Goal: Information Seeking & Learning: Compare options

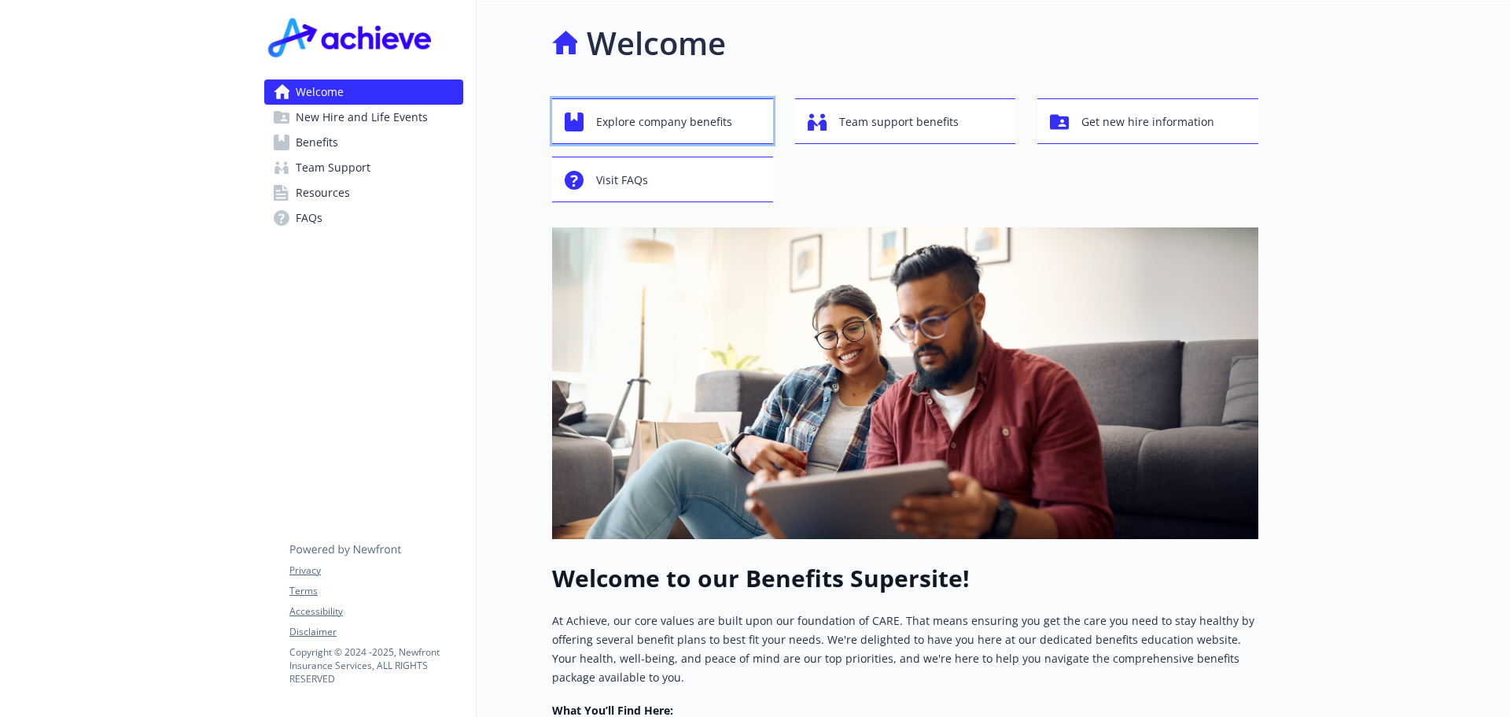
click at [748, 124] on div "Explore company benefits" at bounding box center [665, 122] width 201 height 30
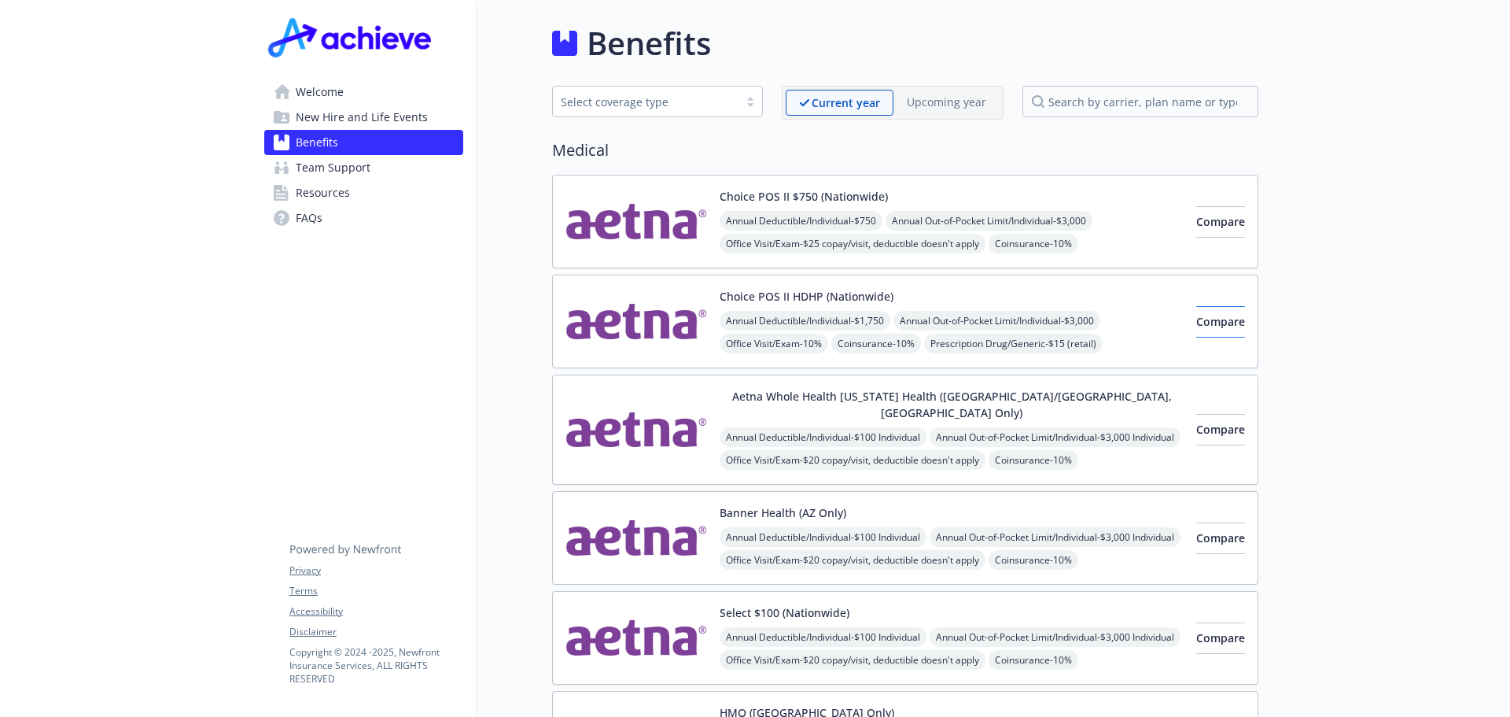
click at [1244, 322] on div "Choice POS II HDHP (Nationwide) Annual Deductible/Individual - $1,750 Annual Ou…" at bounding box center [905, 322] width 706 height 94
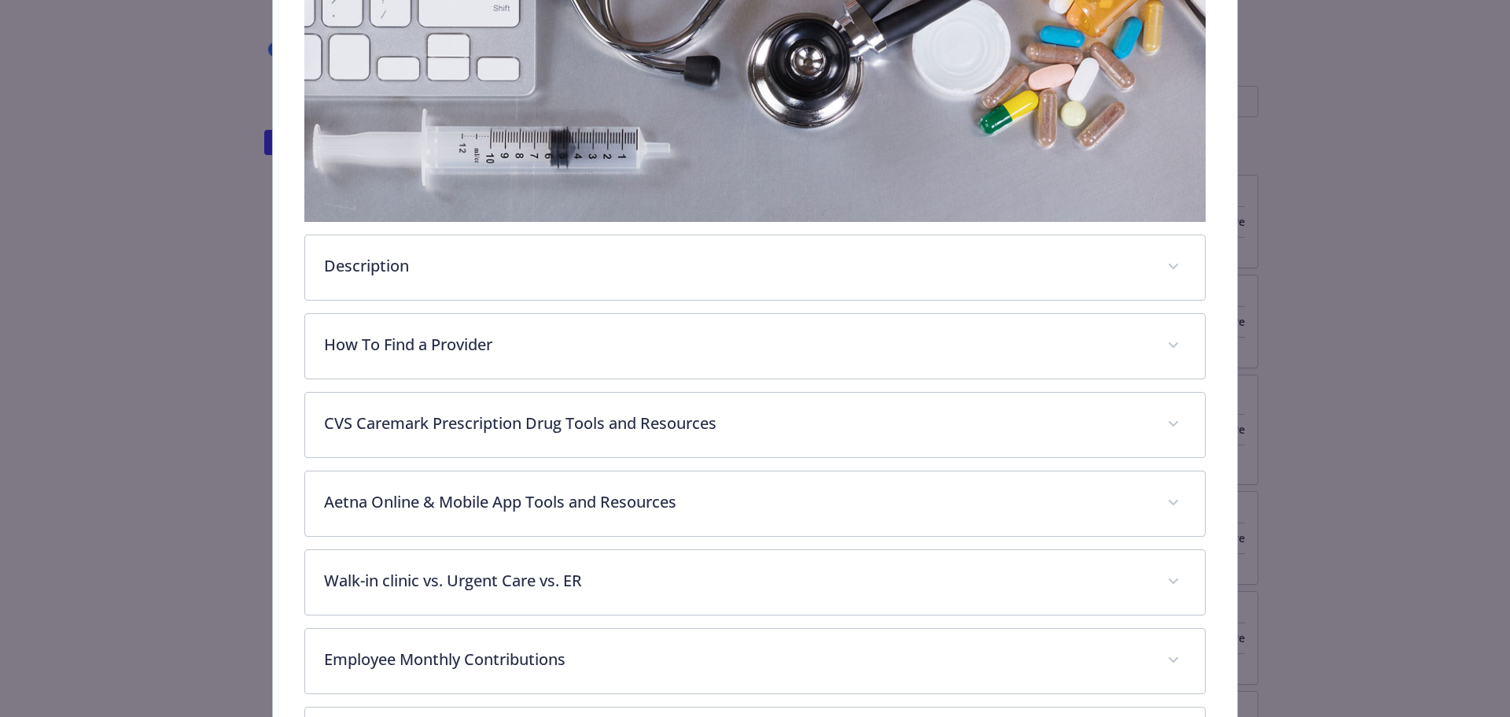
scroll to position [362, 0]
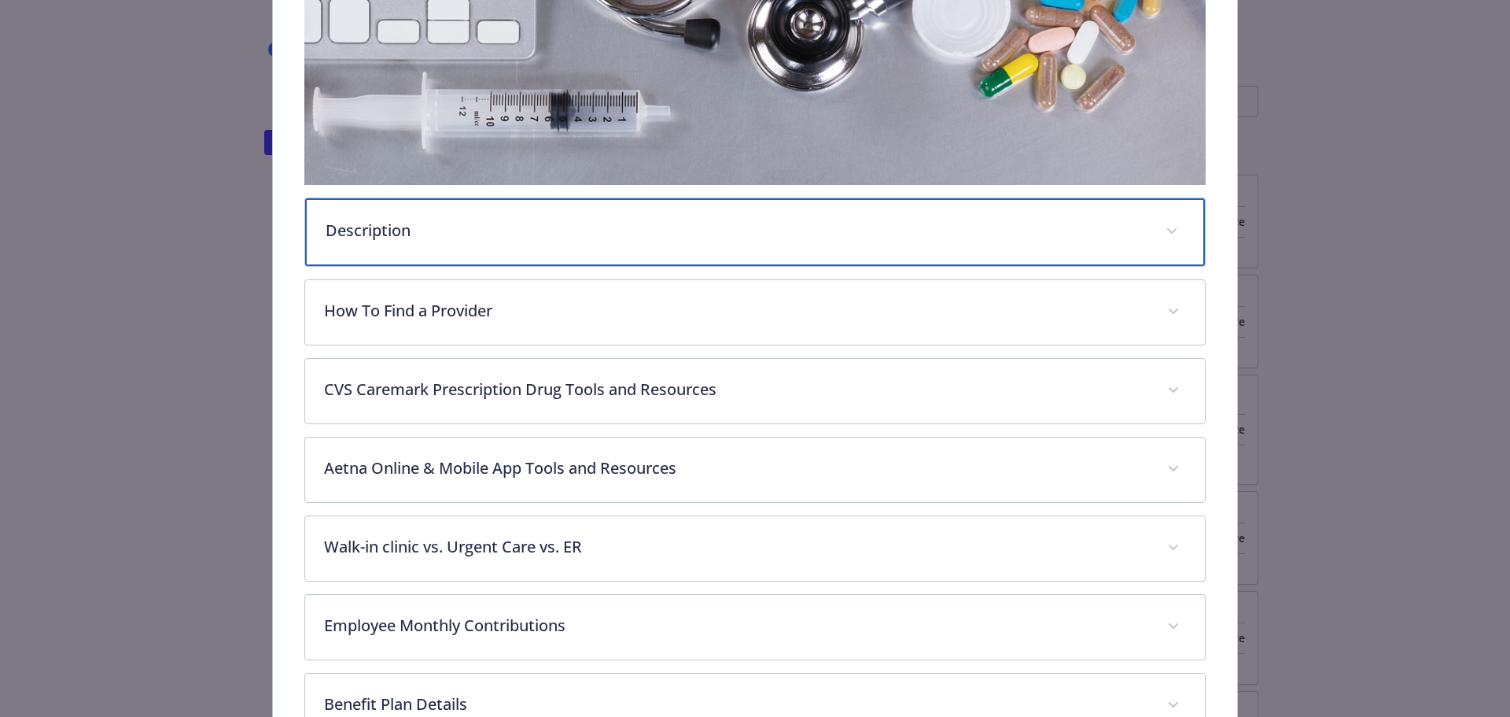
click at [679, 230] on p "Description" at bounding box center [737, 231] width 822 height 24
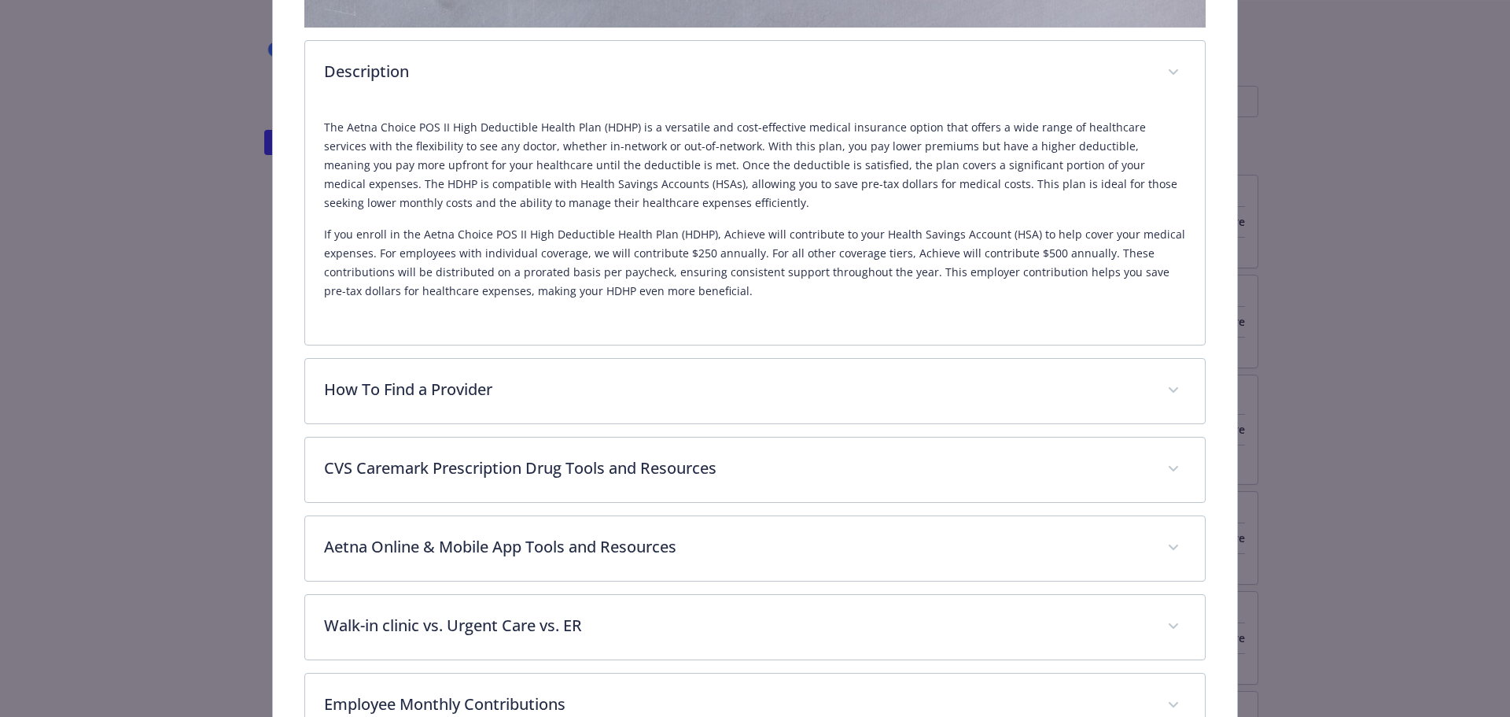
scroll to position [598, 0]
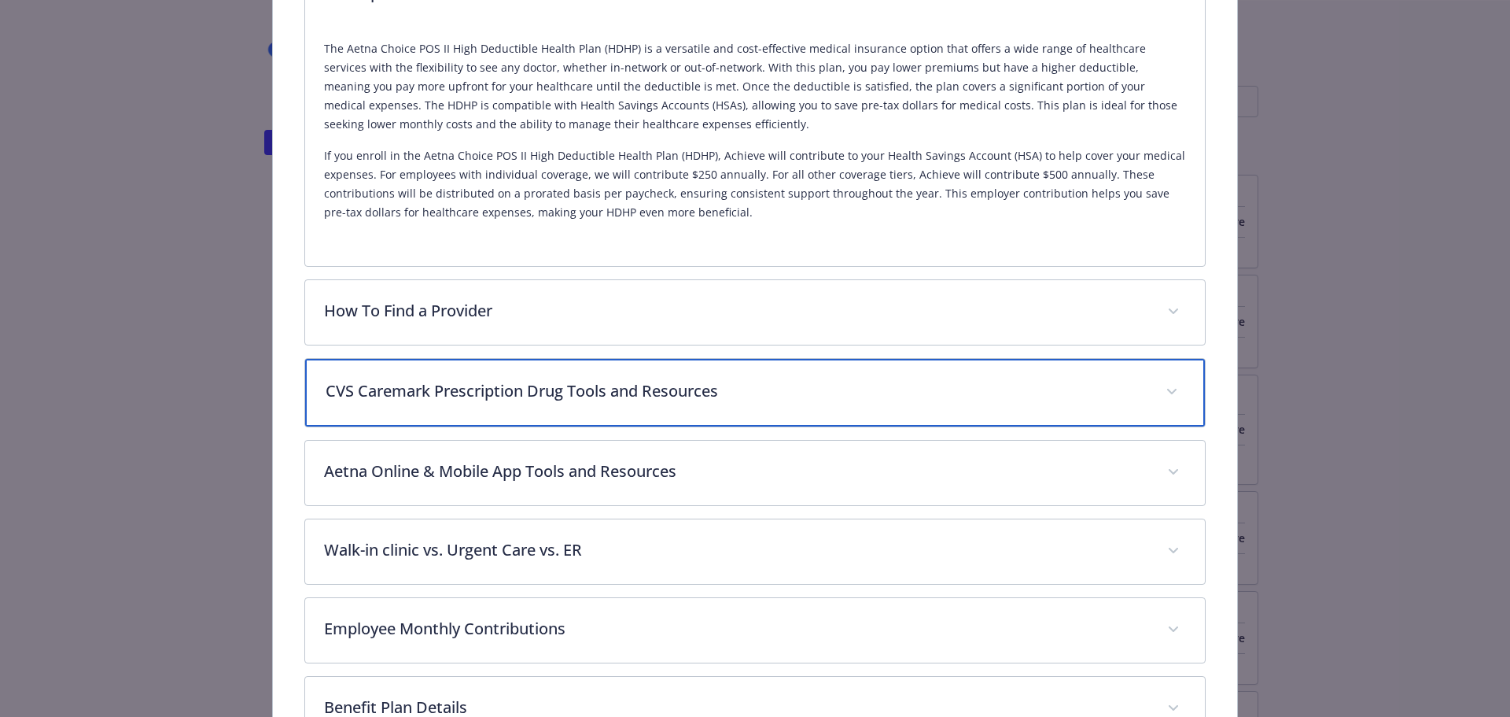
click at [871, 381] on p "CVS Caremark Prescription Drug Tools and Resources" at bounding box center [737, 391] width 822 height 24
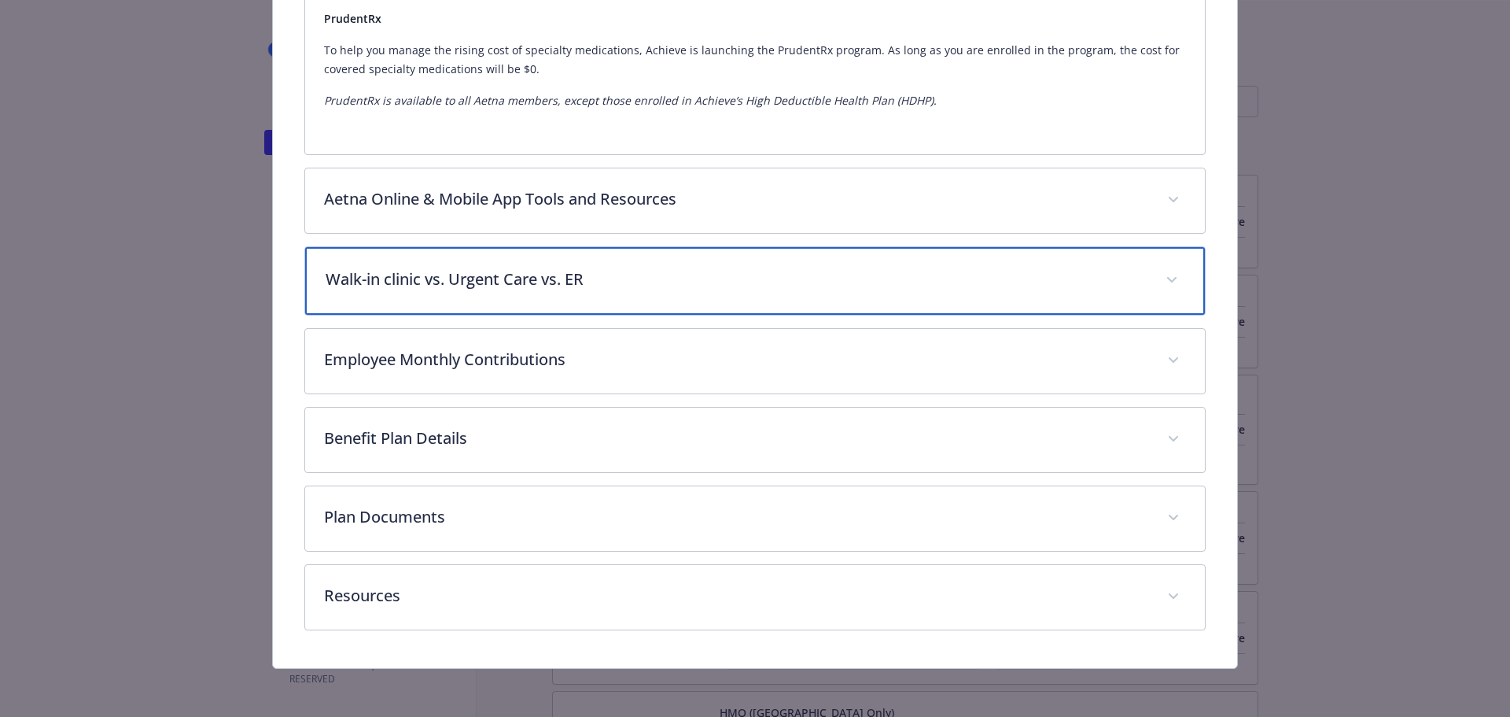
scroll to position [2097, 0]
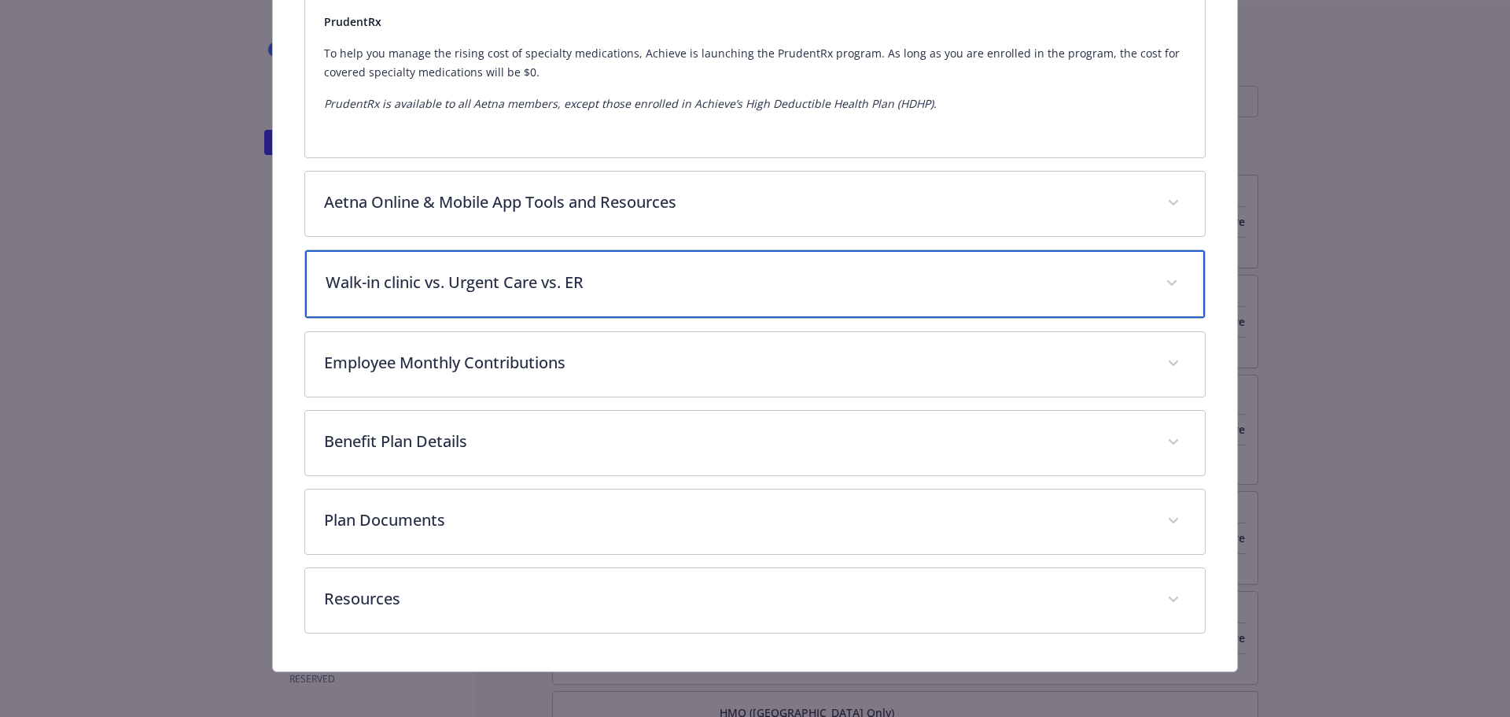
click at [870, 276] on p "Walk-in clinic vs. Urgent Care vs. ER" at bounding box center [737, 283] width 822 height 24
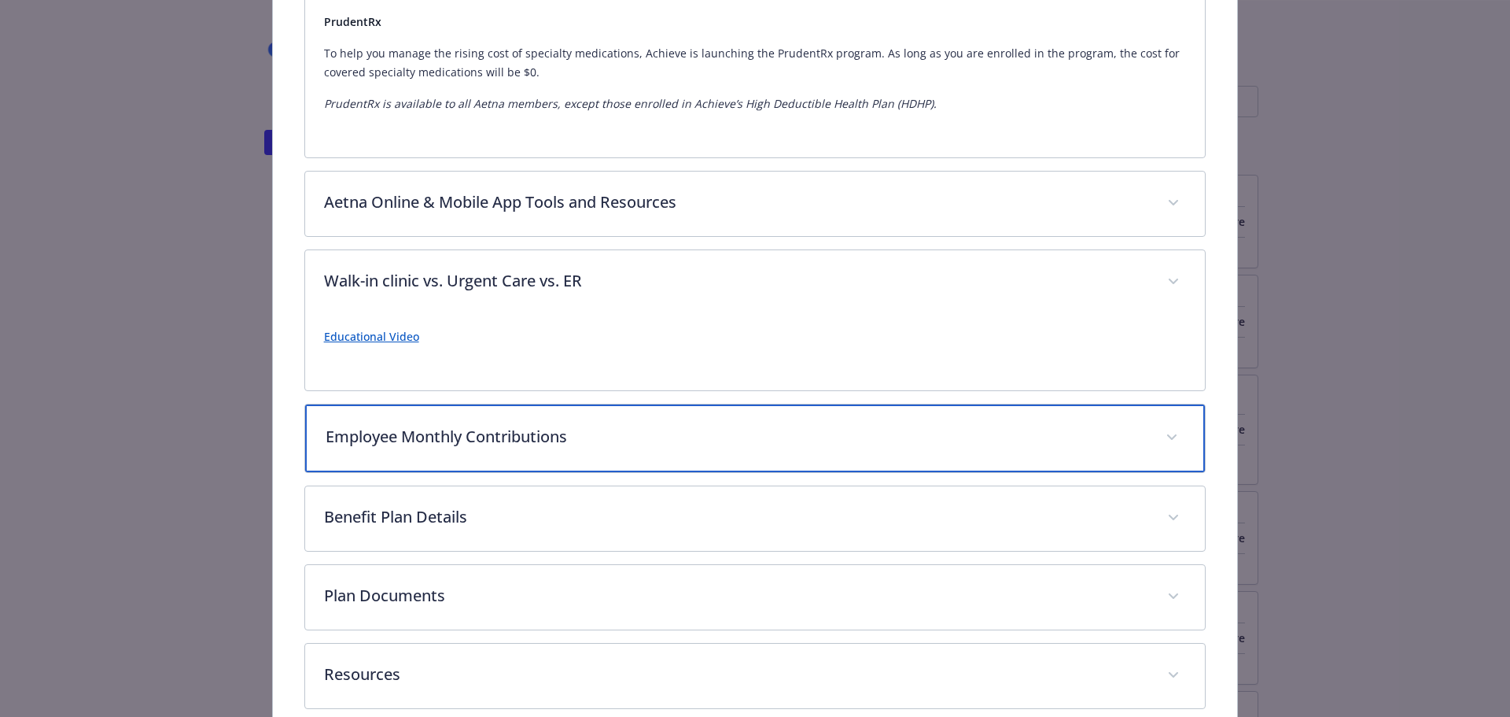
click at [871, 440] on p "Employee Monthly Contributions" at bounding box center [737, 437] width 822 height 24
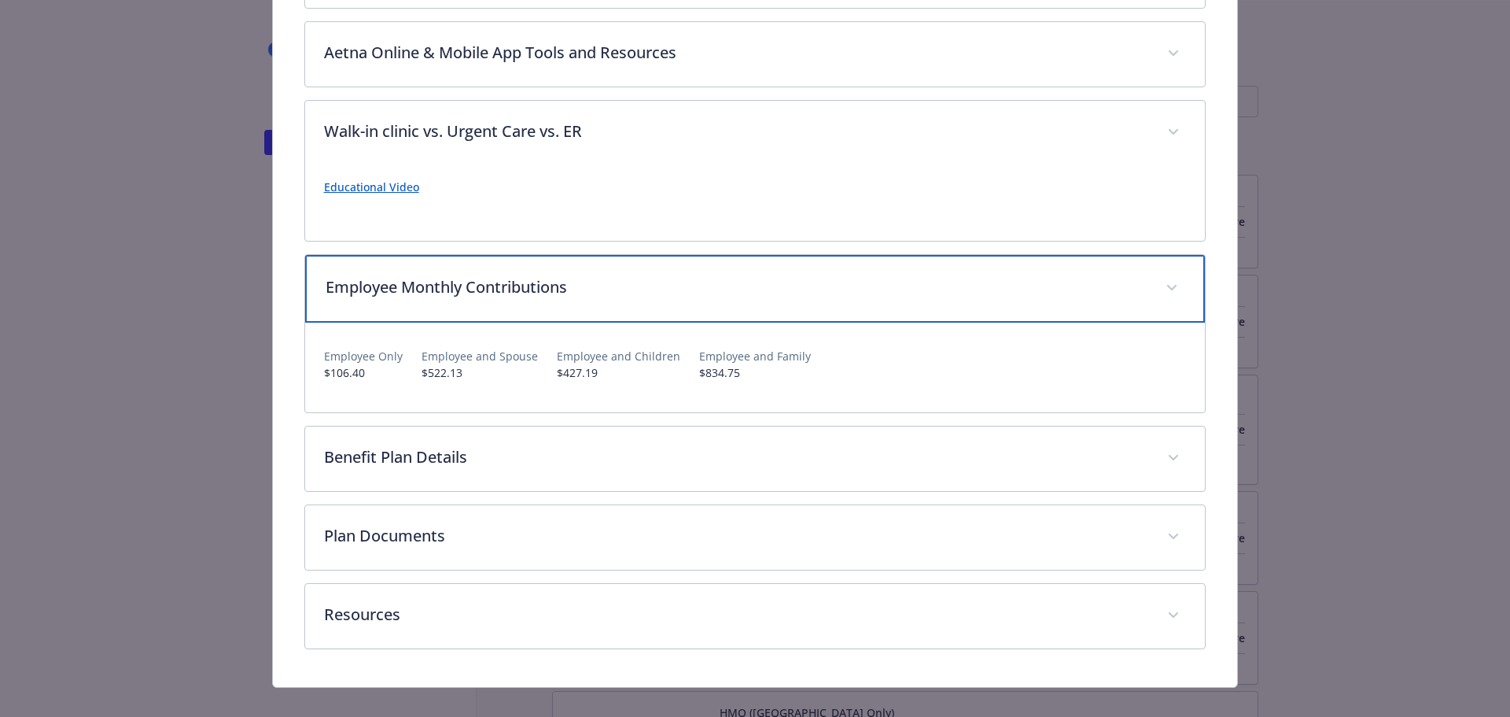
scroll to position [2254, 0]
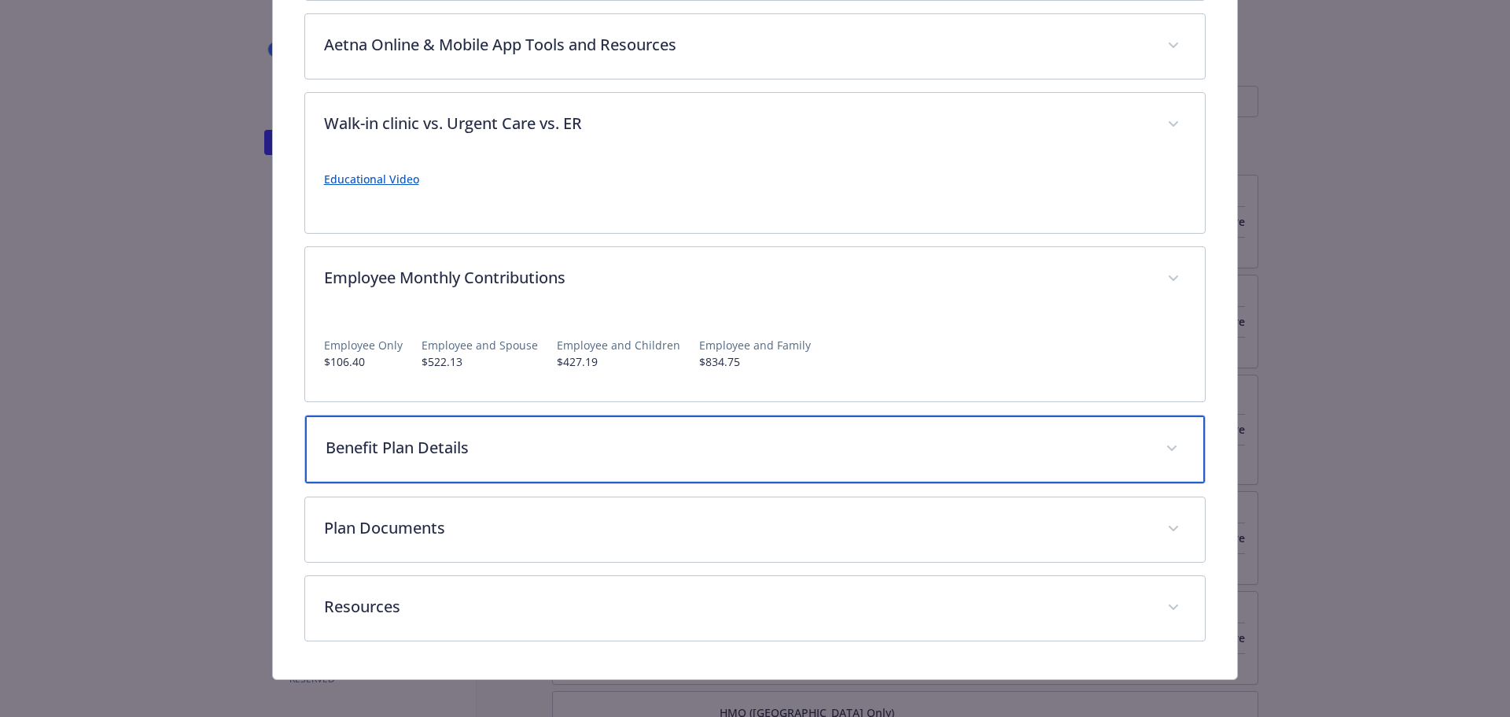
click at [708, 452] on p "Benefit Plan Details" at bounding box center [737, 448] width 822 height 24
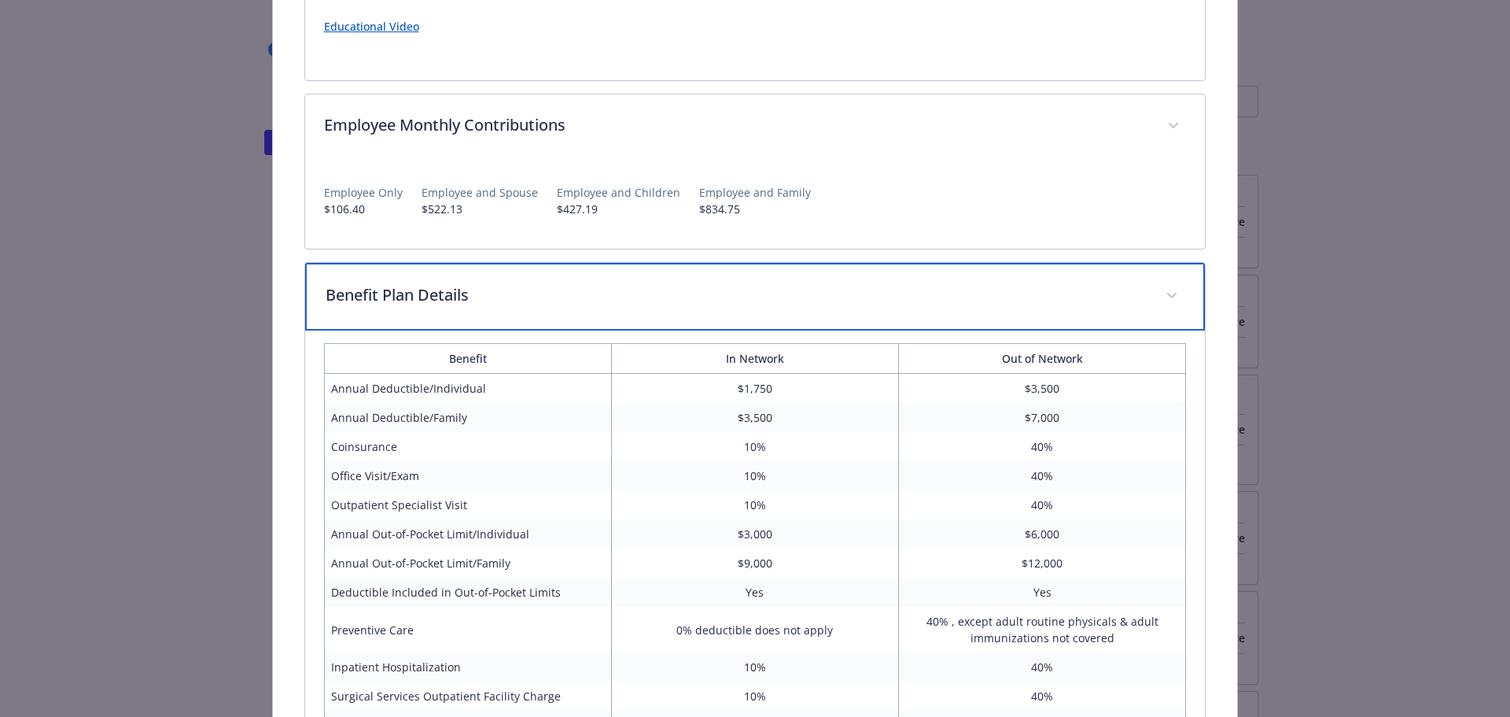
scroll to position [2412, 0]
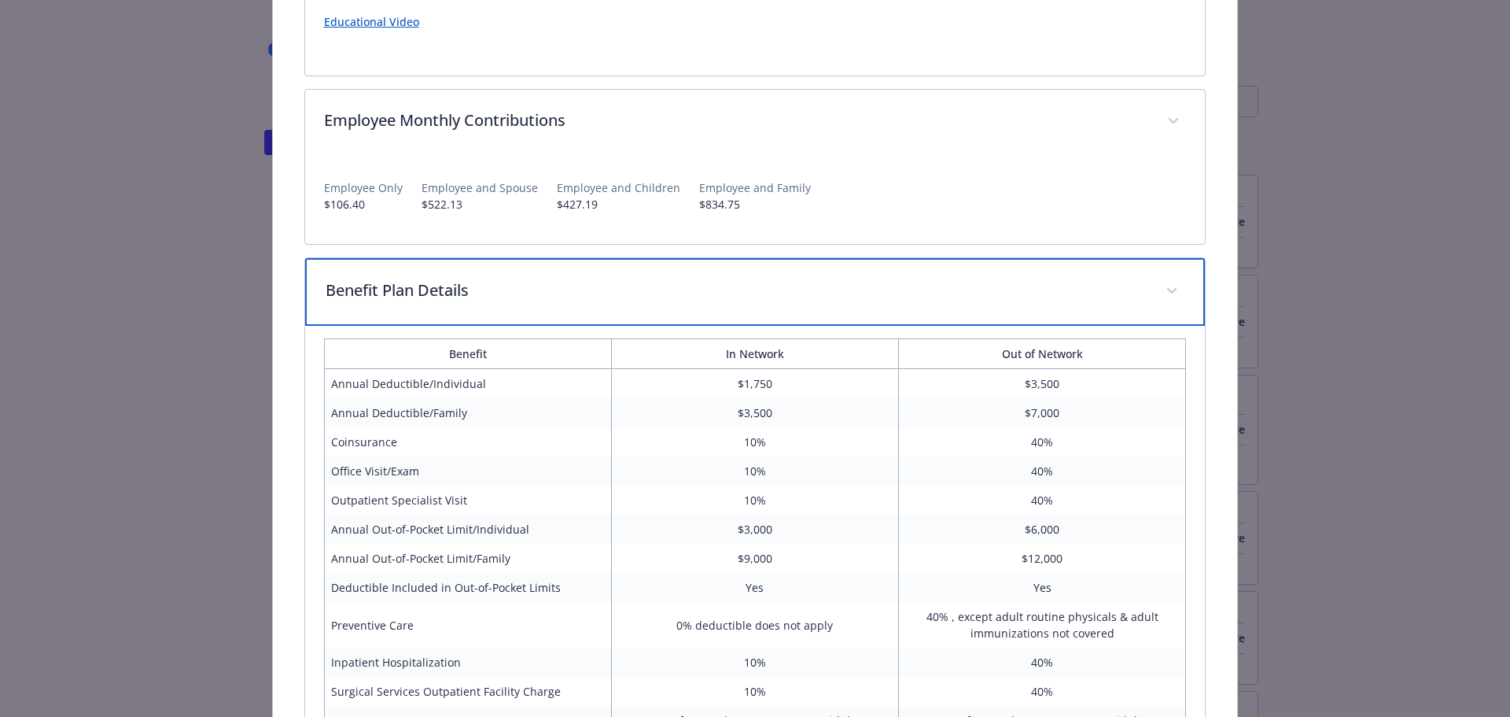
click at [647, 263] on div "Benefit Plan Details" at bounding box center [755, 292] width 901 height 68
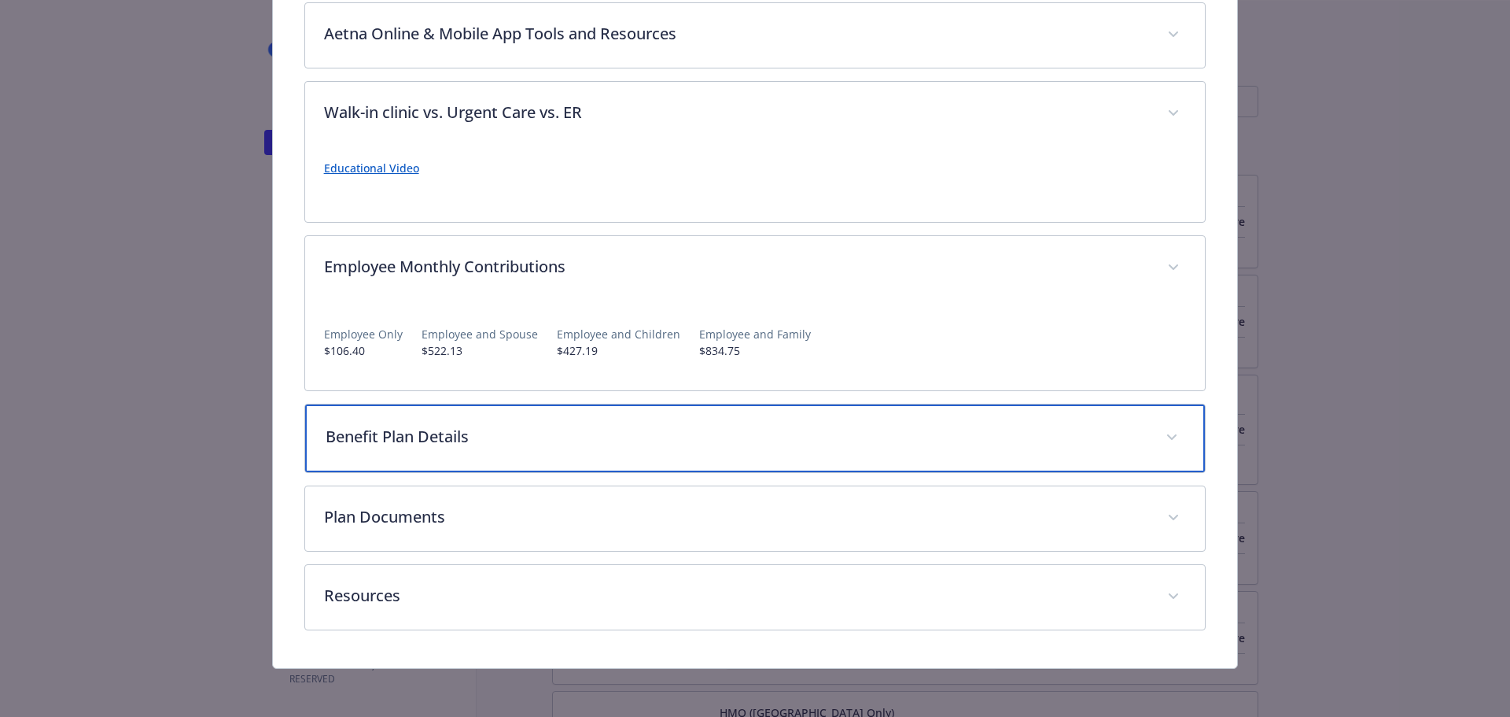
scroll to position [2265, 0]
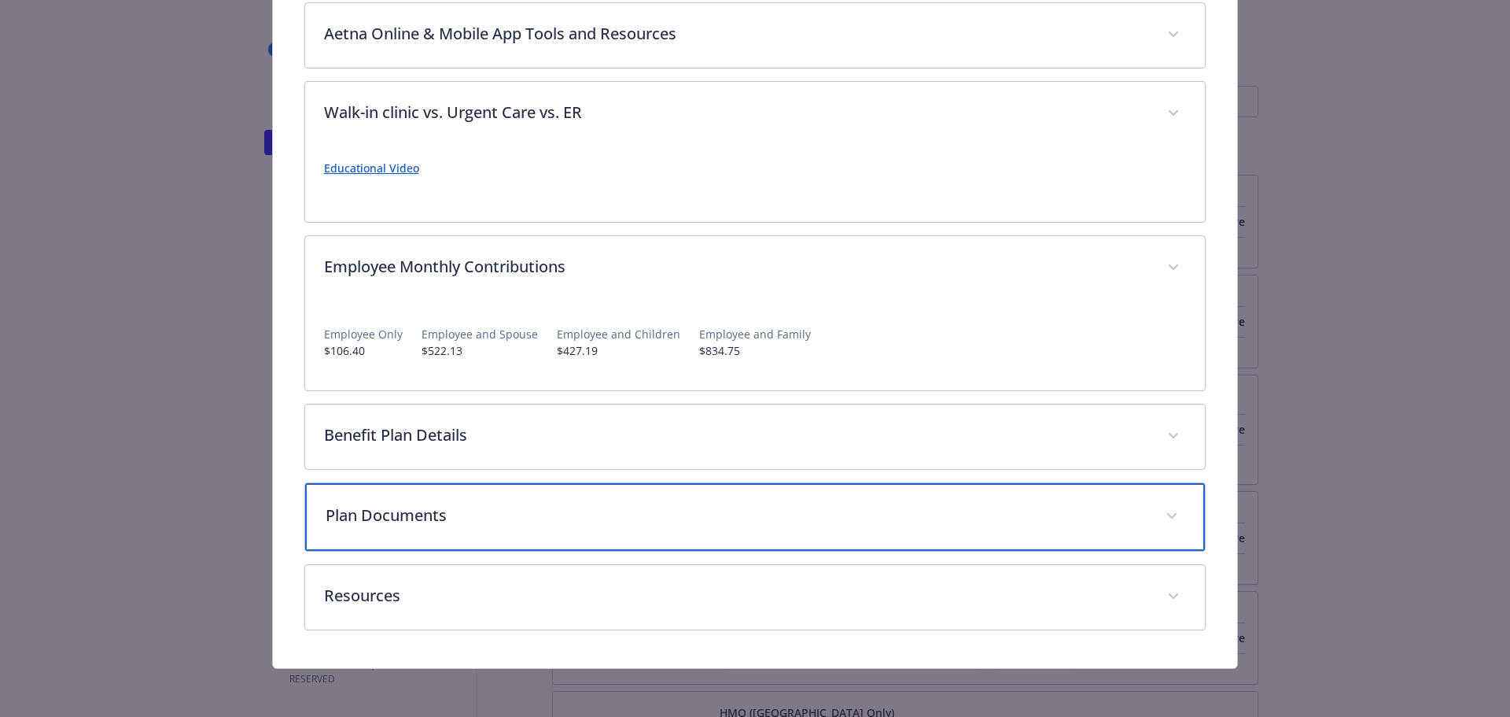
click at [1138, 507] on div "Plan Documents" at bounding box center [755, 517] width 901 height 68
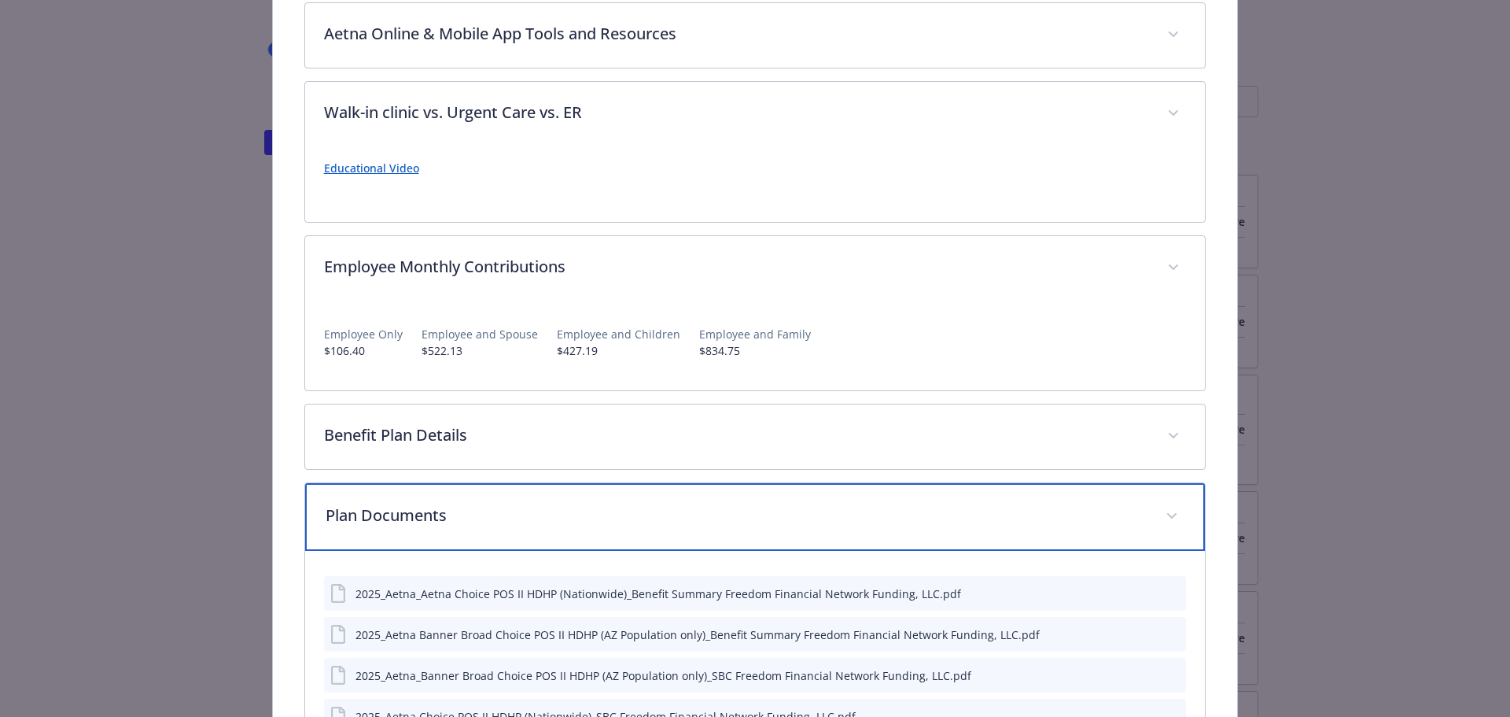
click at [1099, 512] on p "Plan Documents" at bounding box center [737, 515] width 822 height 24
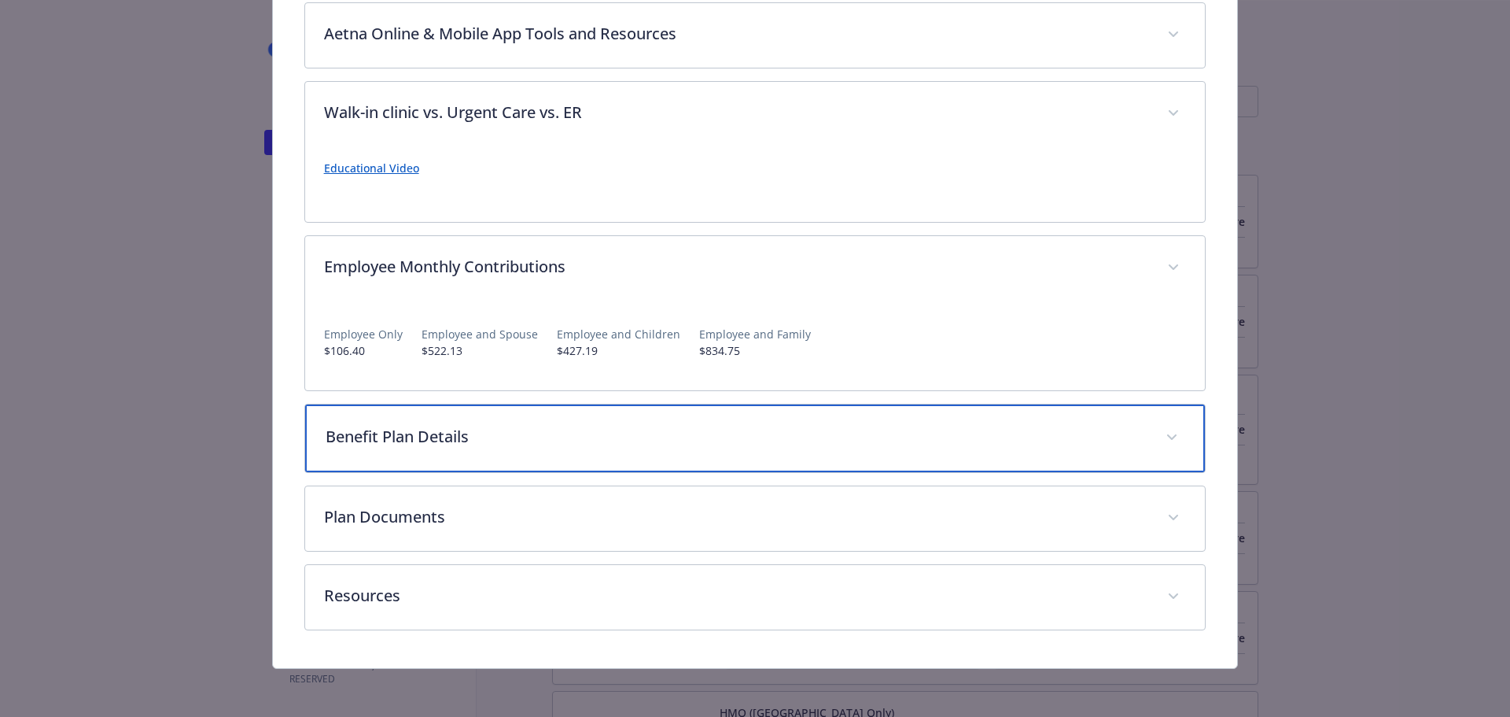
click at [1130, 436] on p "Benefit Plan Details" at bounding box center [737, 437] width 822 height 24
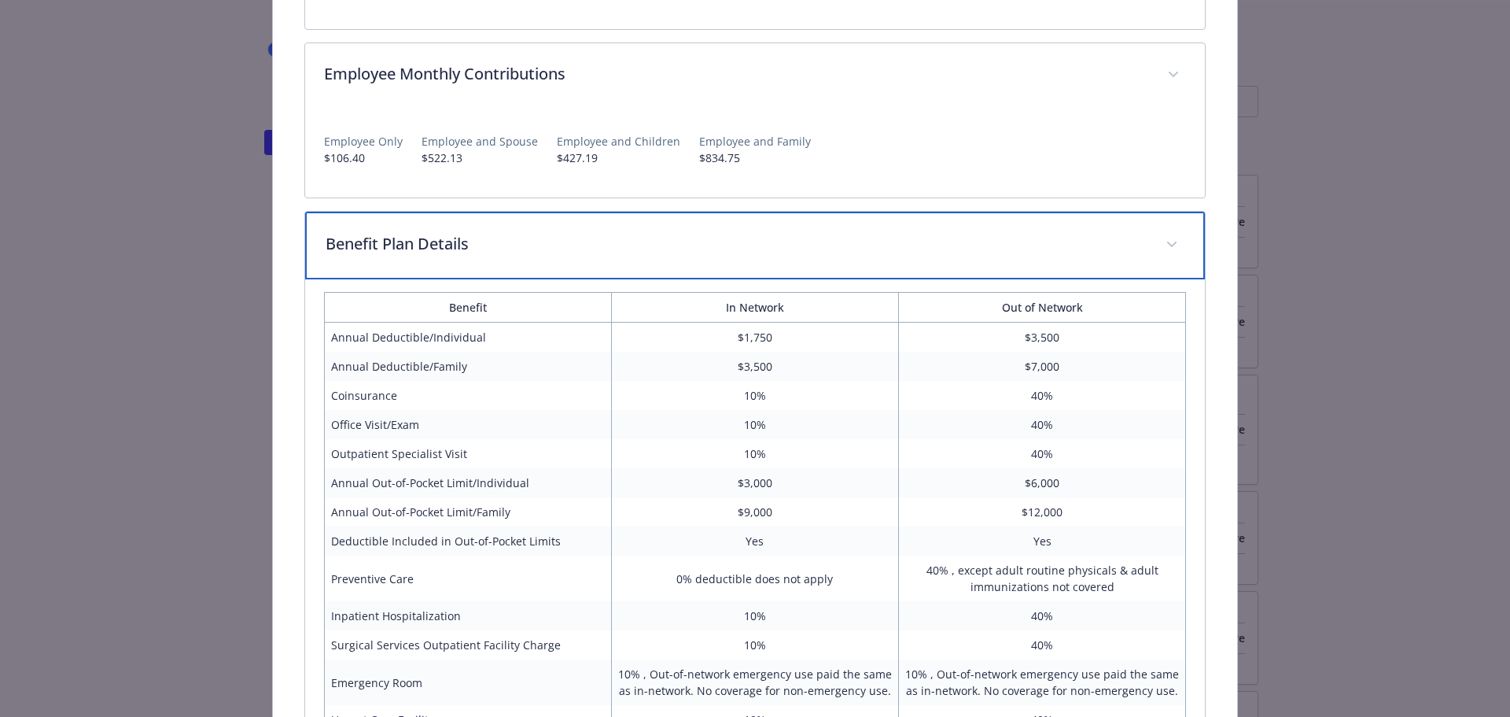
scroll to position [2501, 0]
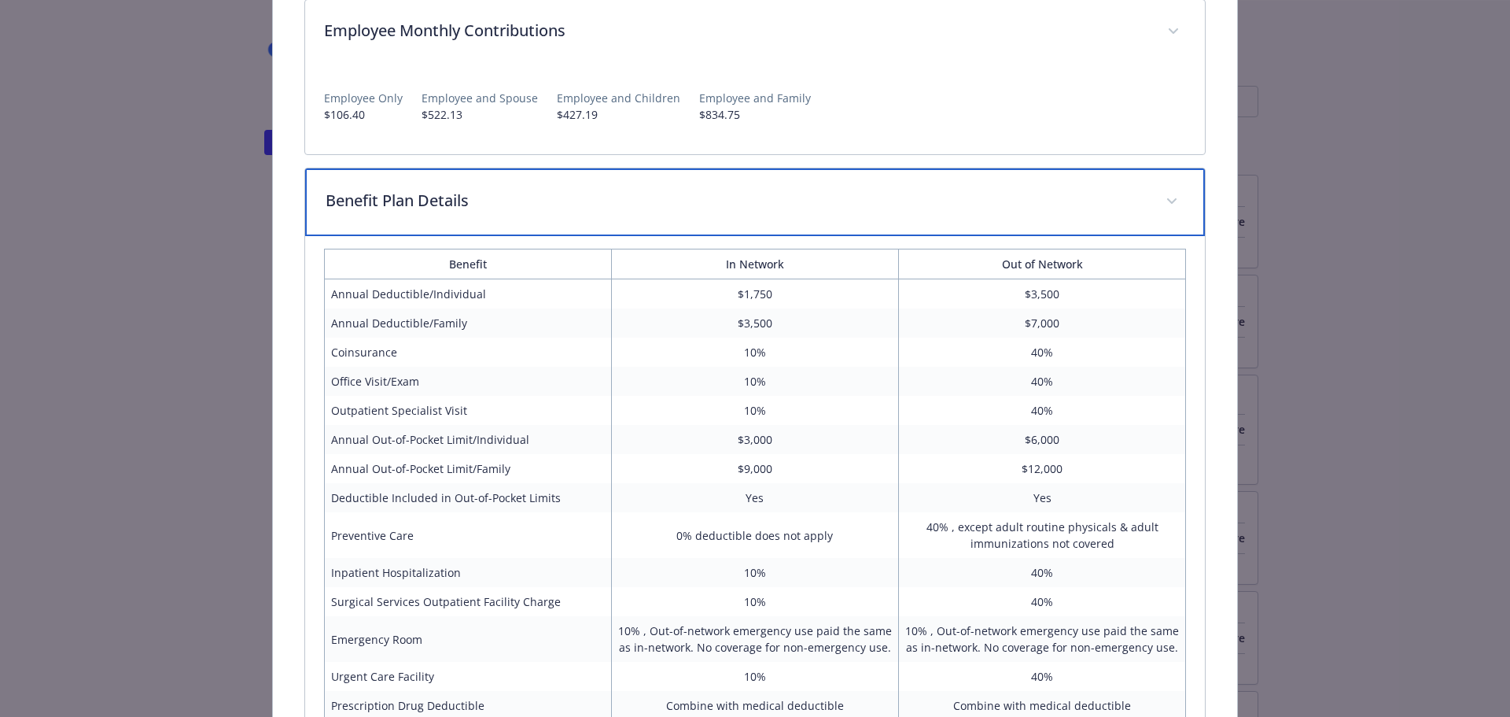
click at [1159, 197] on span "details for plan Medical - Choice POS II HDHP (Nationwide) - HDHP PPO" at bounding box center [1171, 201] width 25 height 25
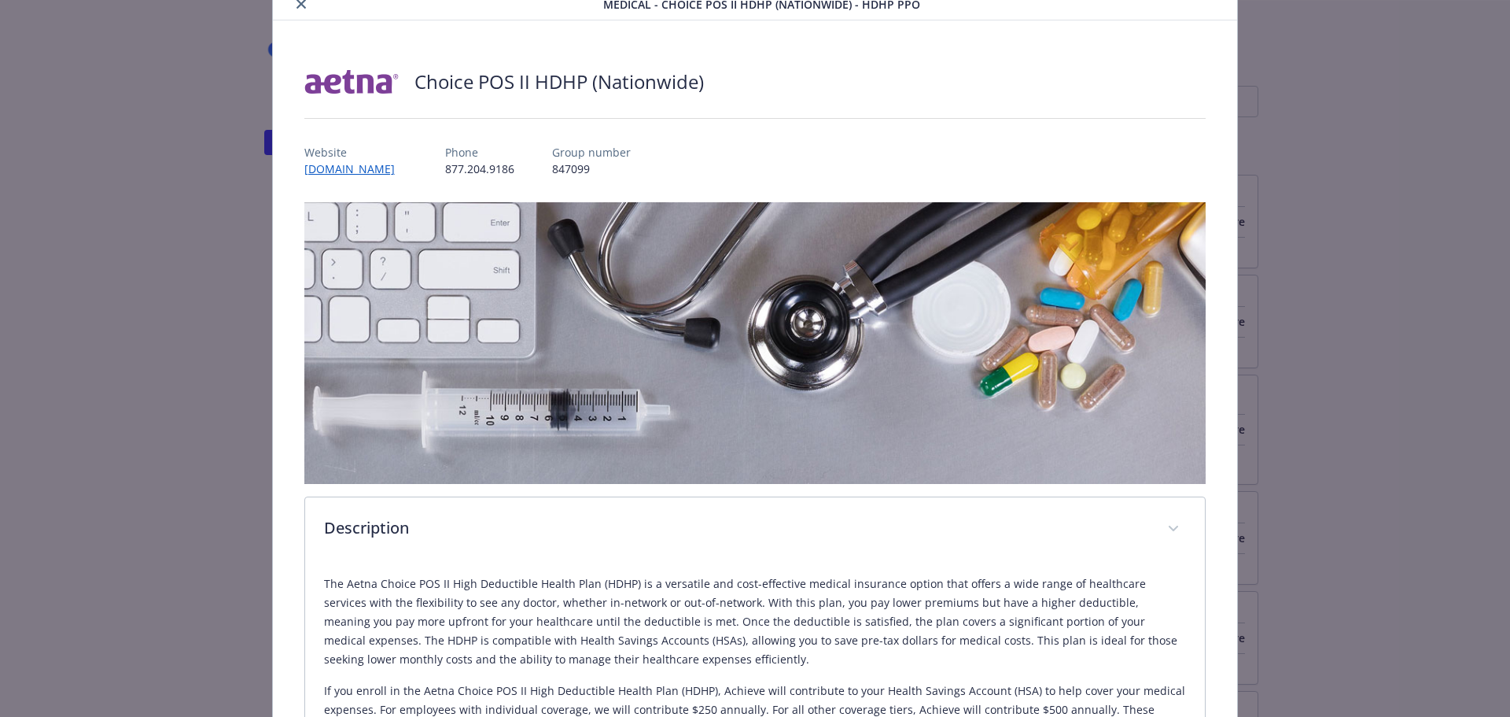
scroll to position [0, 0]
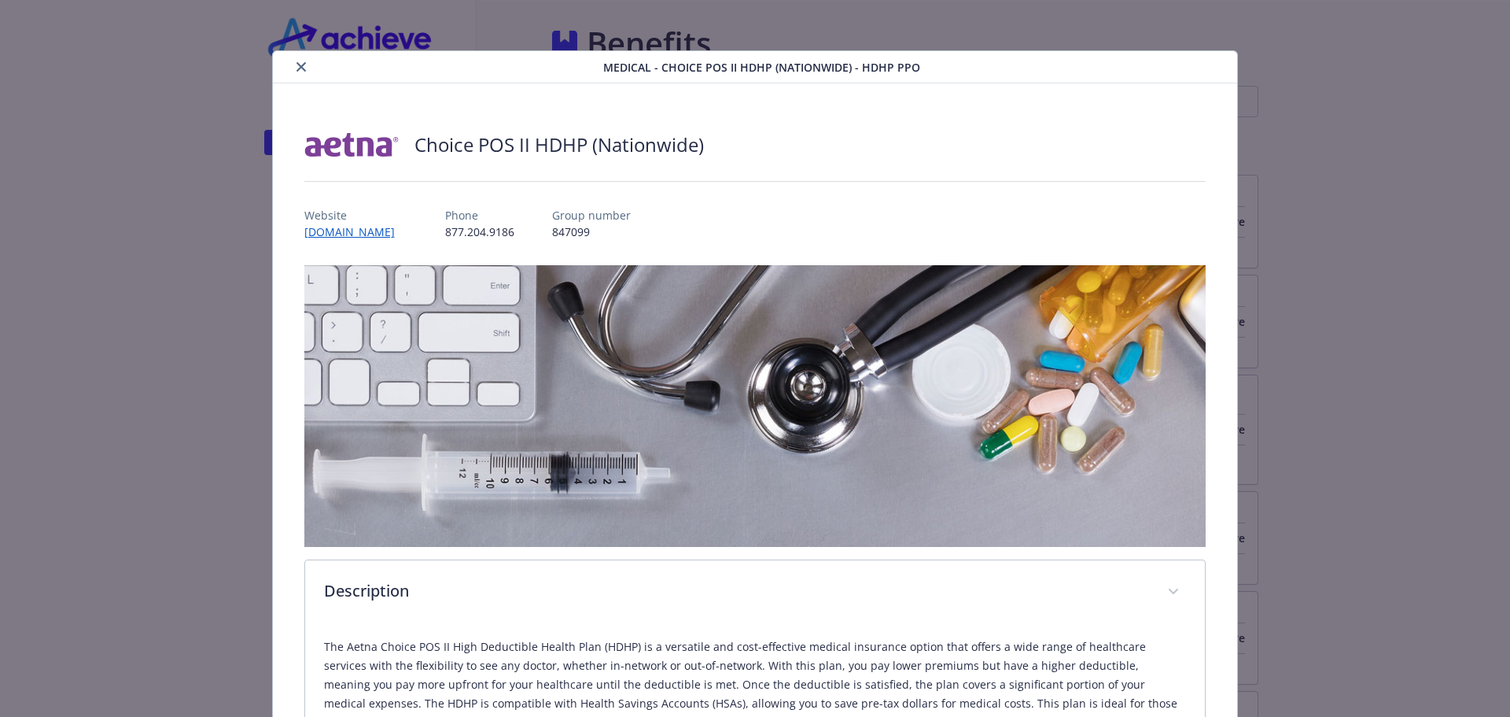
click at [297, 65] on icon "close" at bounding box center [301, 66] width 9 height 9
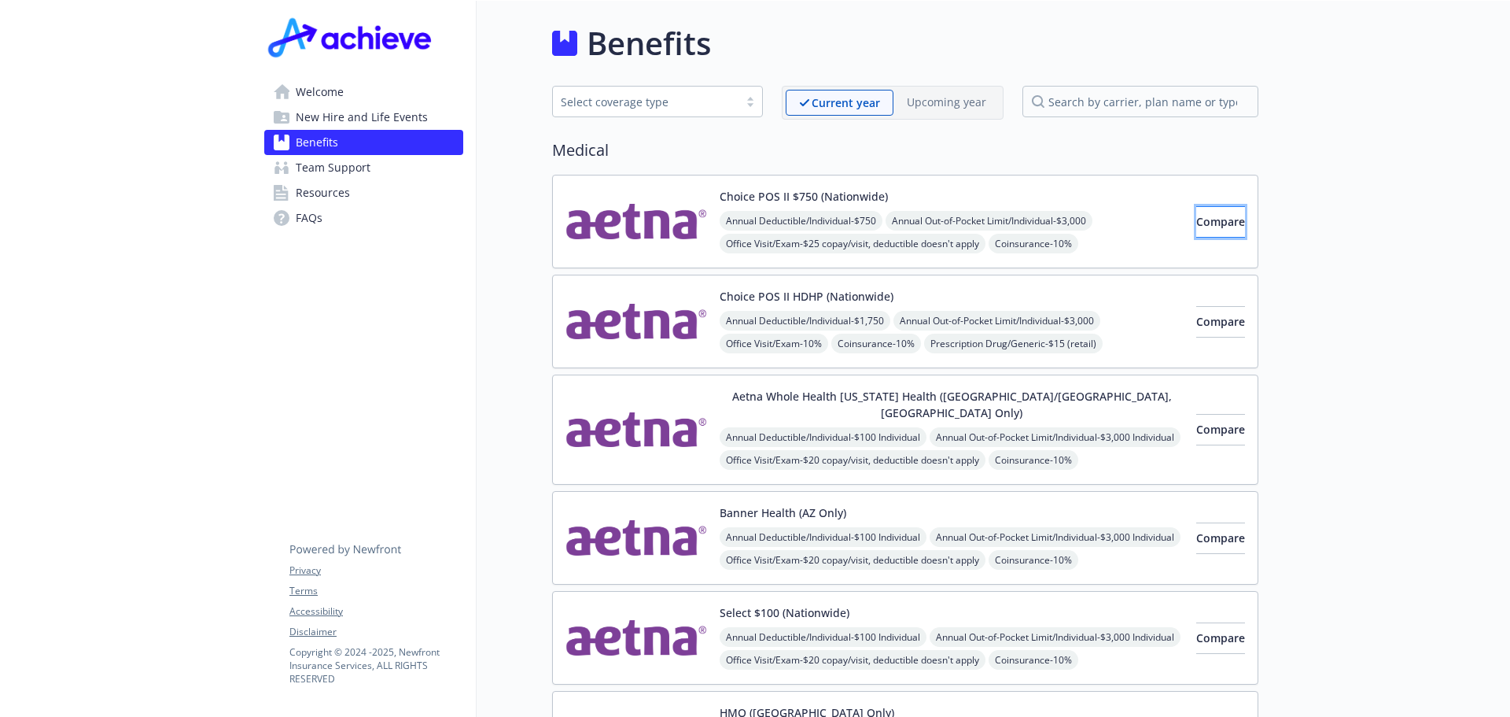
click at [1196, 224] on span "Compare" at bounding box center [1220, 221] width 49 height 15
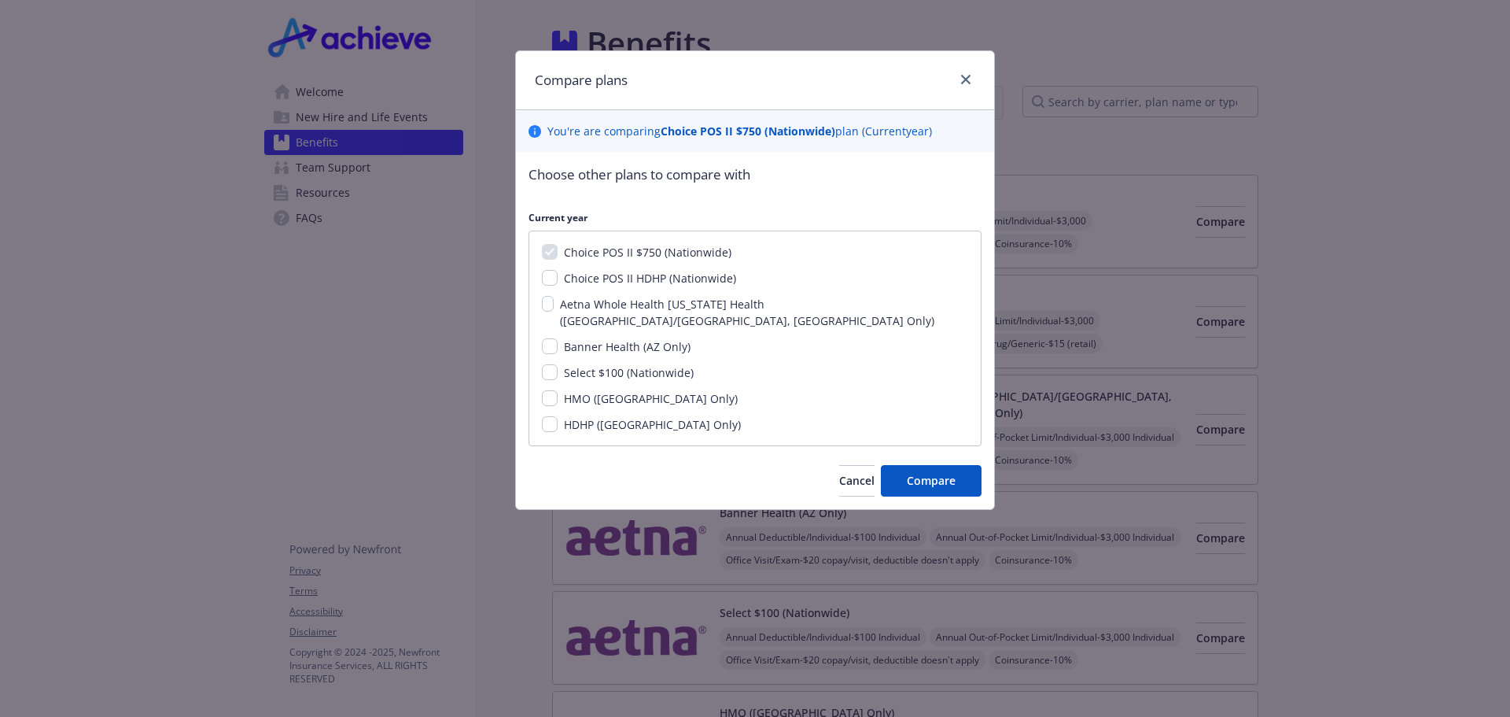
click at [606, 278] on span "Choice POS II HDHP (Nationwide)" at bounding box center [650, 278] width 172 height 15
click at [558, 278] on input "Choice POS II HDHP (Nationwide)" at bounding box center [550, 278] width 16 height 16
checkbox input "true"
click at [940, 473] on span "Compare" at bounding box center [931, 480] width 49 height 15
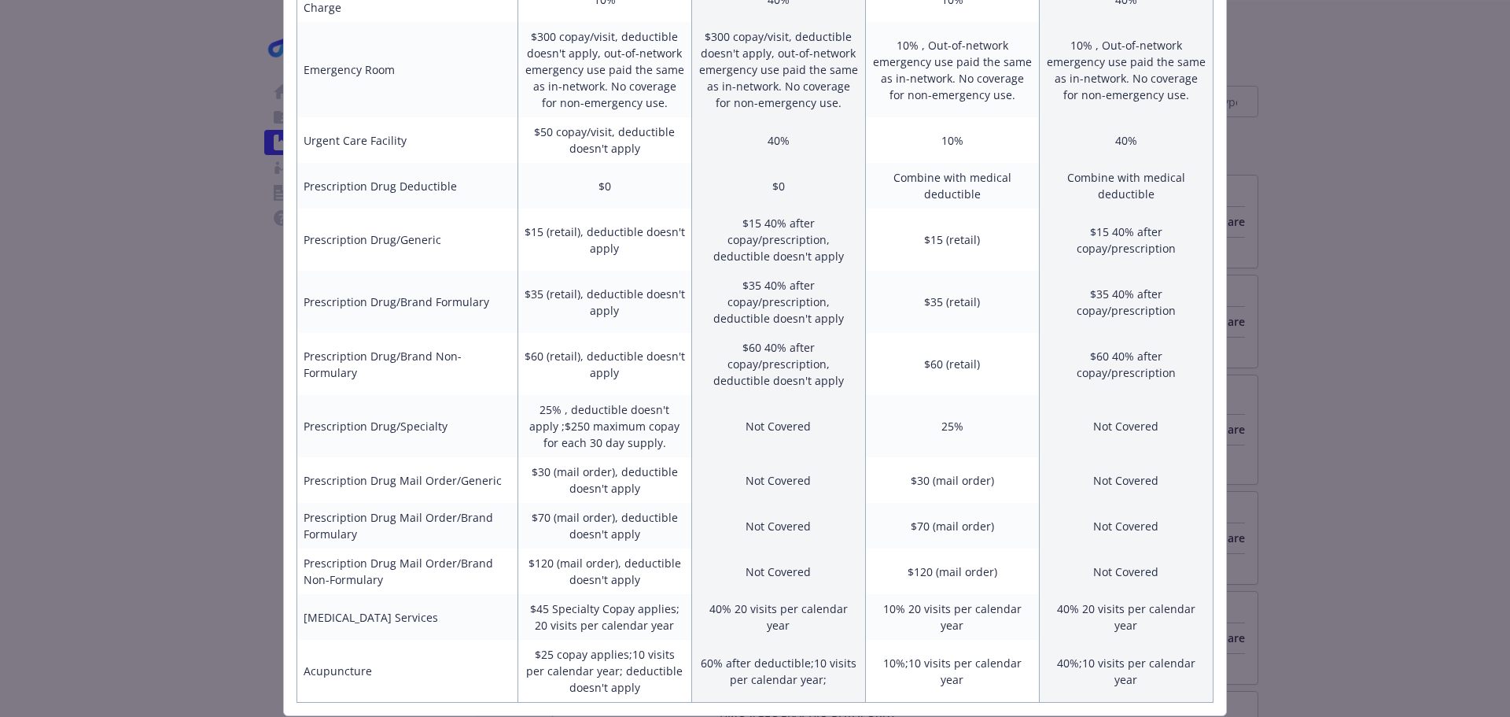
scroll to position [757, 0]
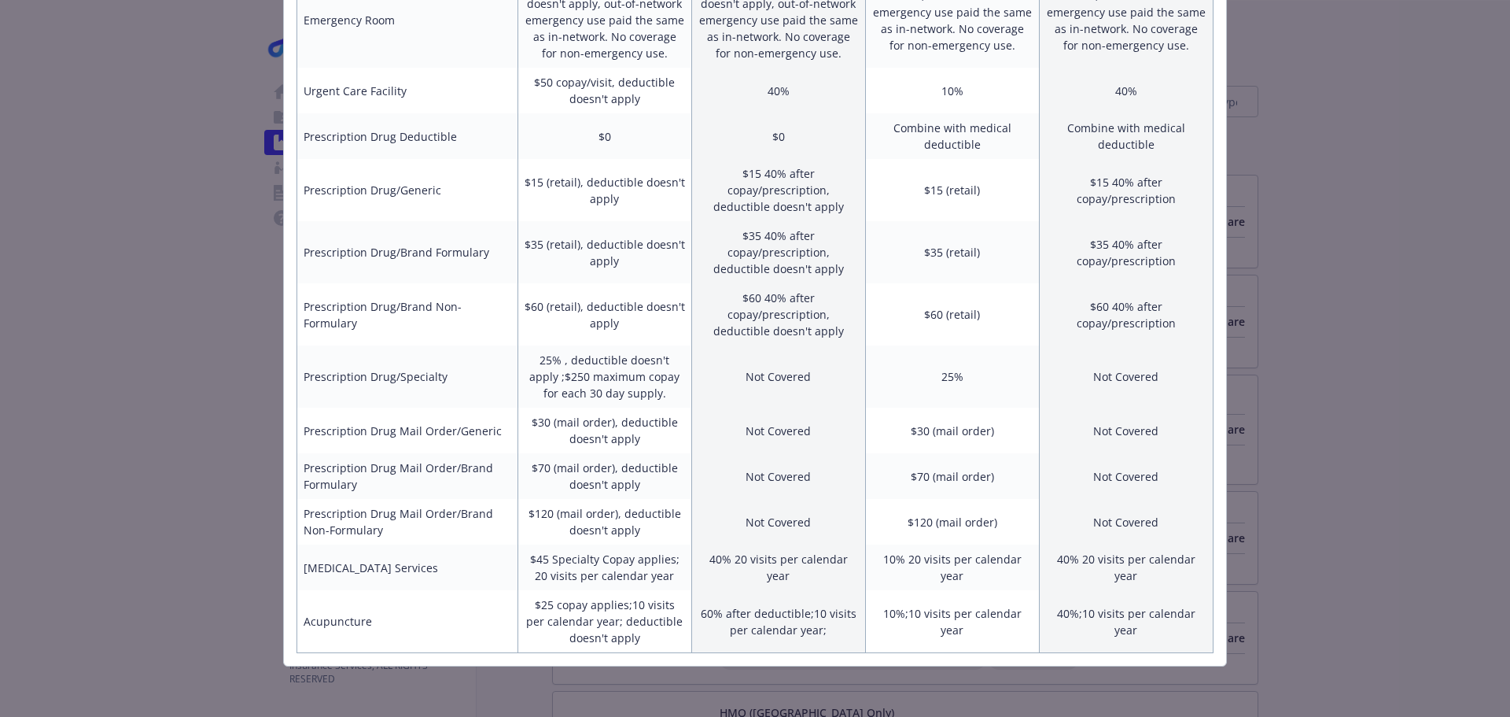
click at [1399, 530] on div "Benefits Info Choice POS II $750 (Nationwide) Current year Choice POS II HDHP (…" at bounding box center [755, 358] width 1510 height 717
click at [1274, 534] on div "Benefits Info Choice POS II $750 (Nationwide) Current year Choice POS II HDHP (…" at bounding box center [755, 358] width 1510 height 717
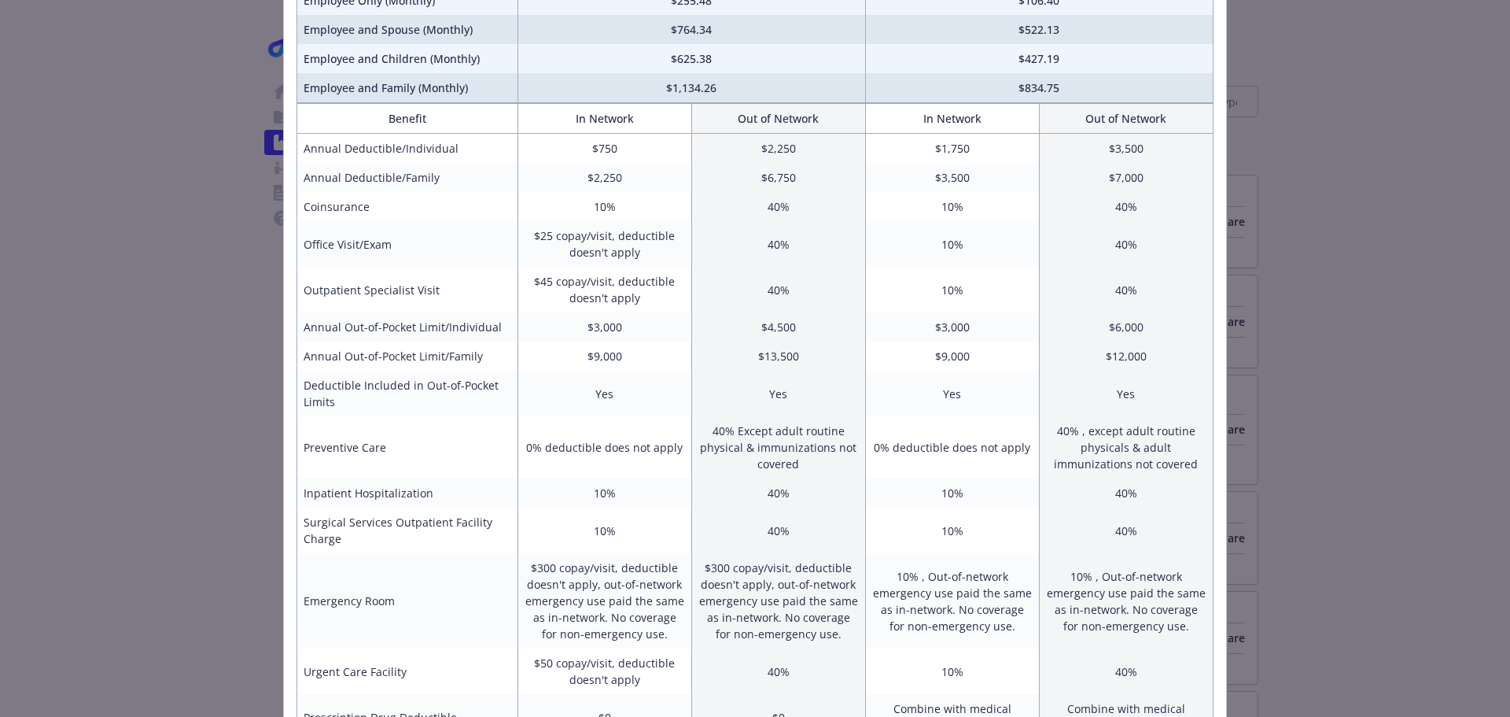
scroll to position [0, 0]
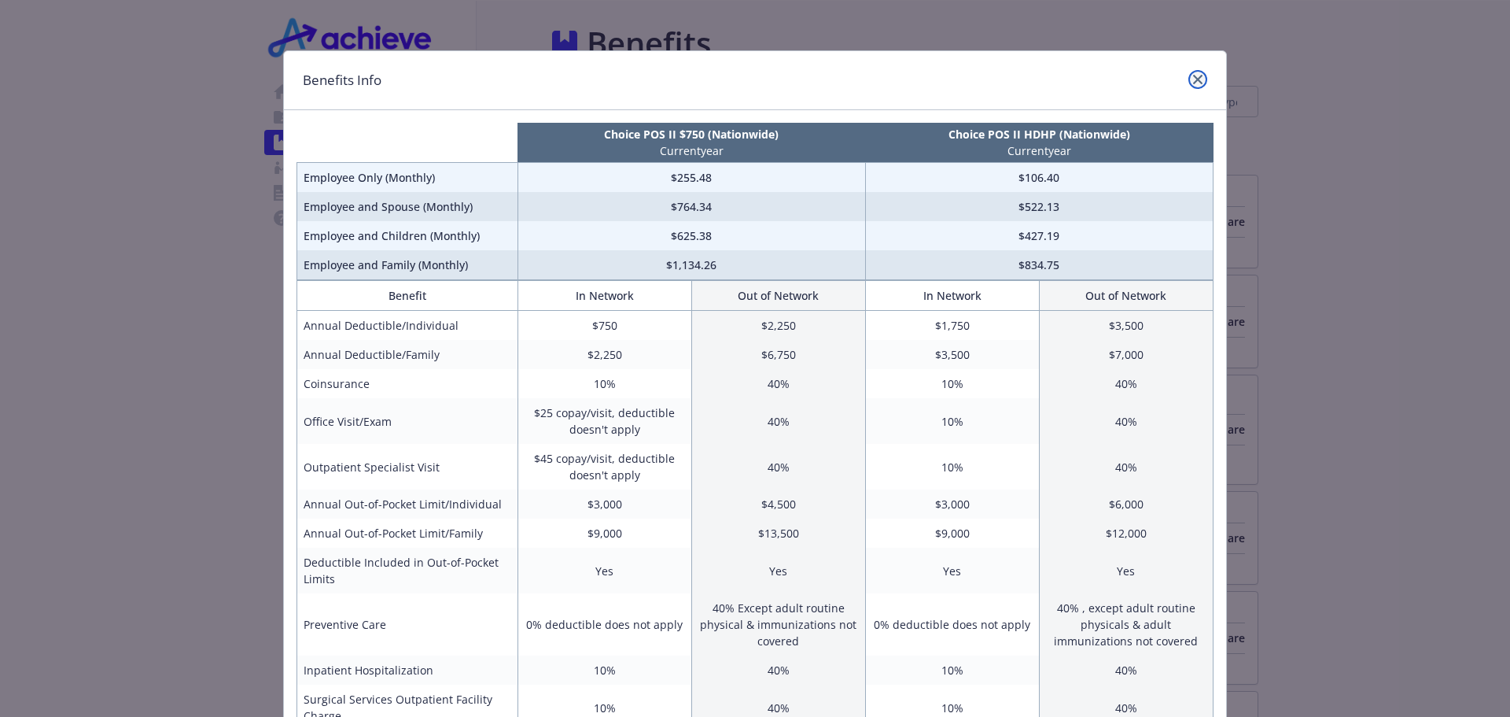
click at [1193, 82] on icon "close" at bounding box center [1197, 79] width 9 height 9
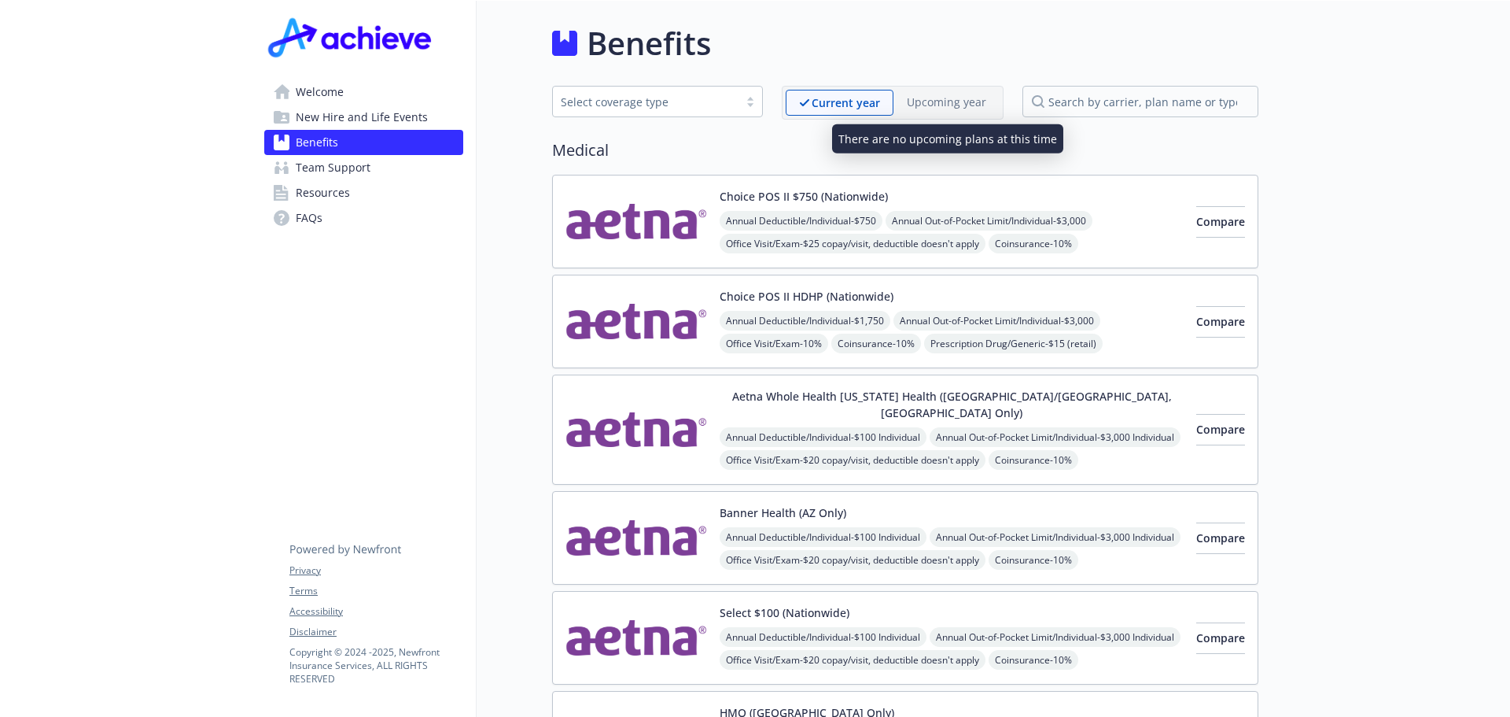
click at [940, 103] on p "Upcoming year" at bounding box center [946, 102] width 79 height 17
click at [750, 103] on div at bounding box center [751, 101] width 24 height 13
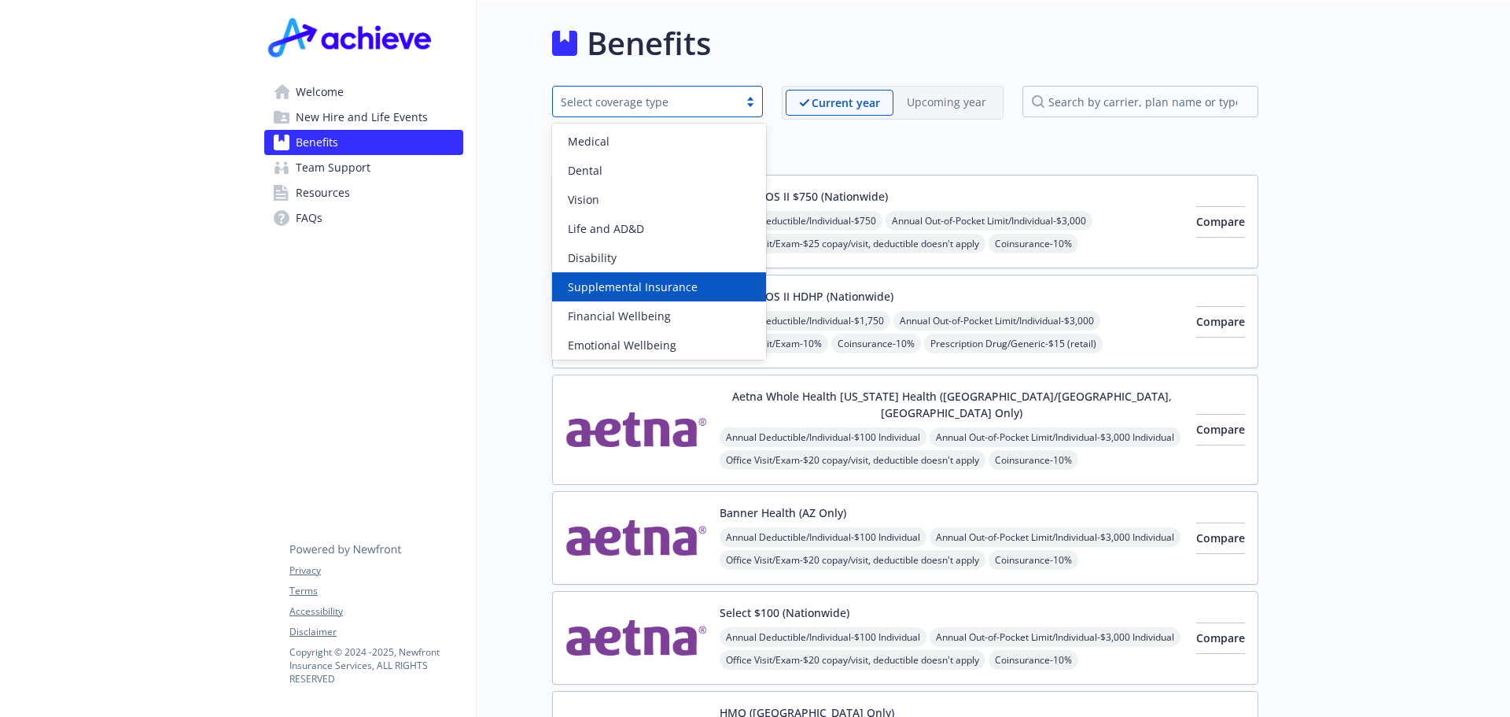
click at [665, 289] on span "Supplemental Insurance" at bounding box center [633, 286] width 130 height 17
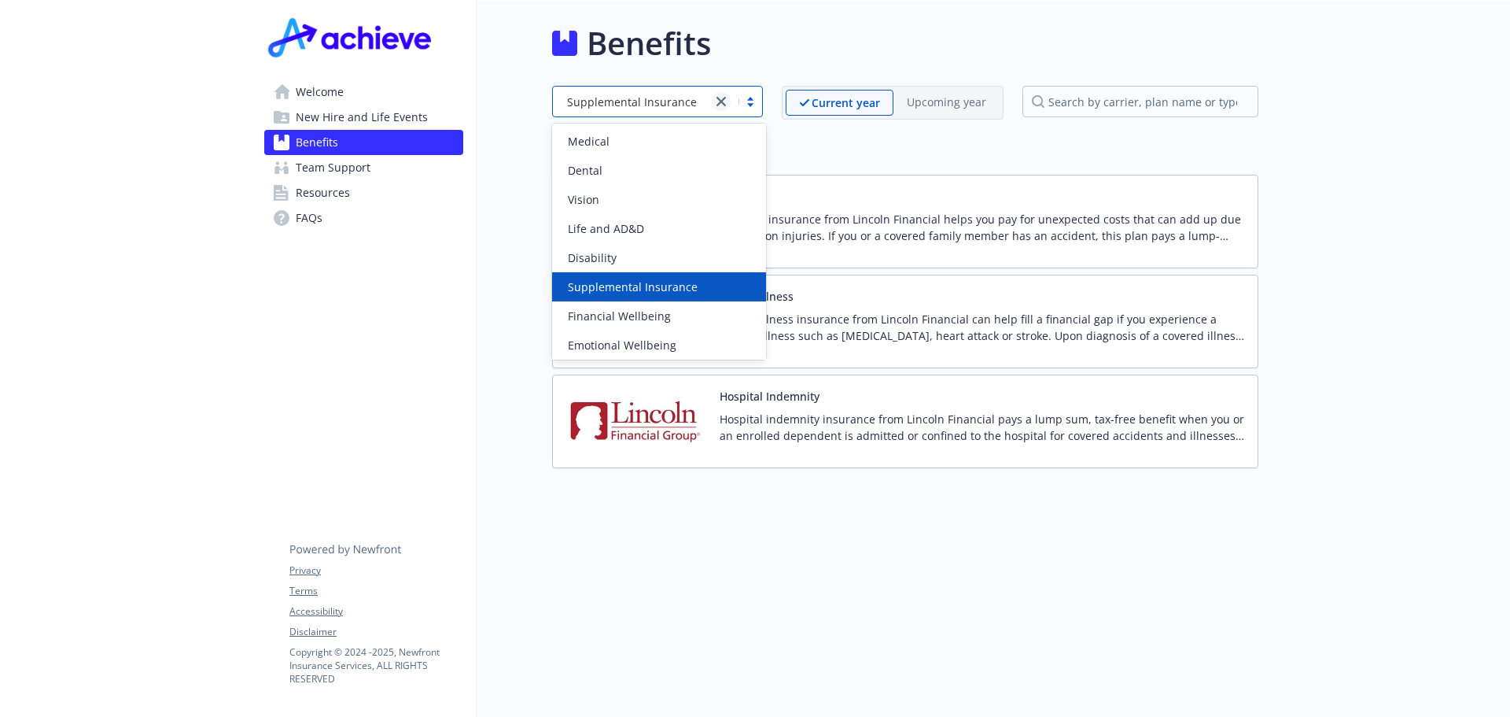
click at [727, 95] on link "close" at bounding box center [721, 101] width 19 height 19
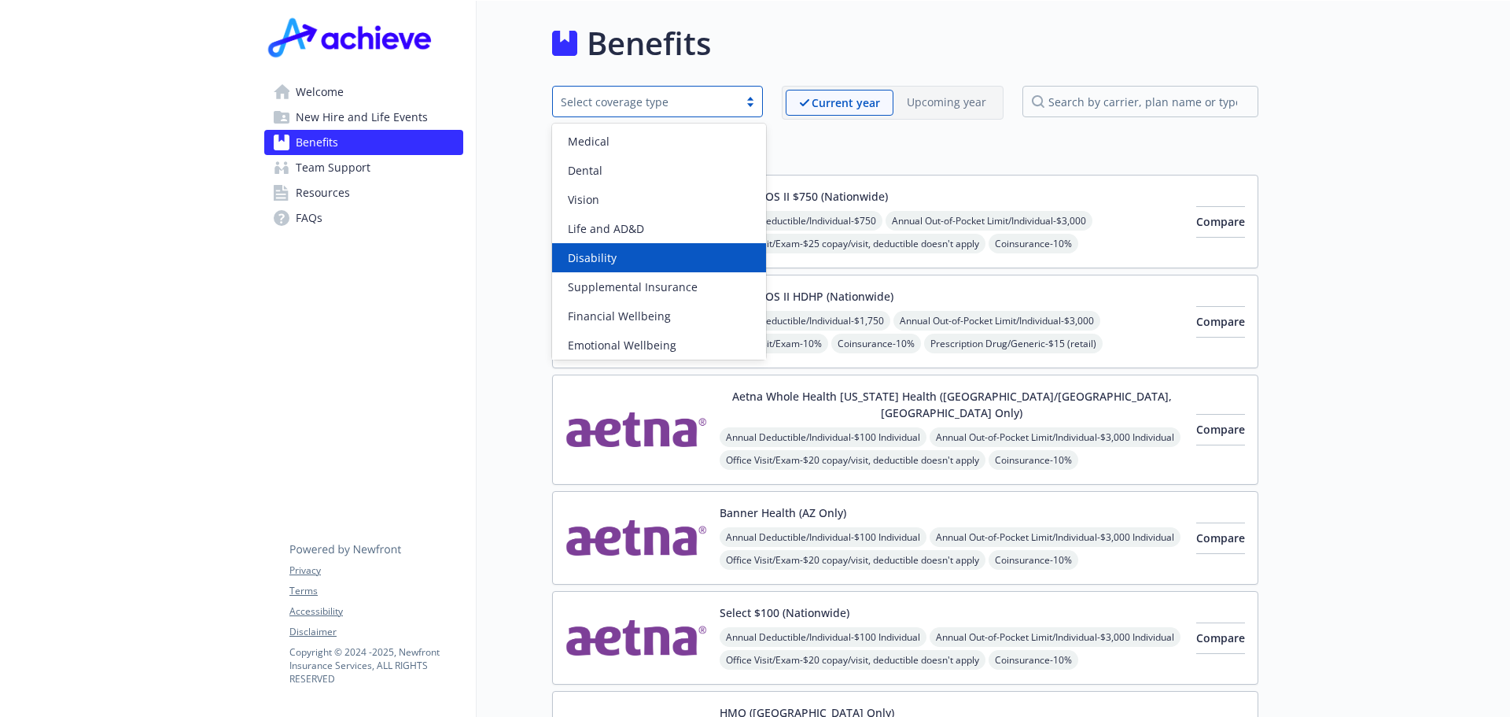
click at [668, 250] on div "Disability" at bounding box center [659, 257] width 195 height 17
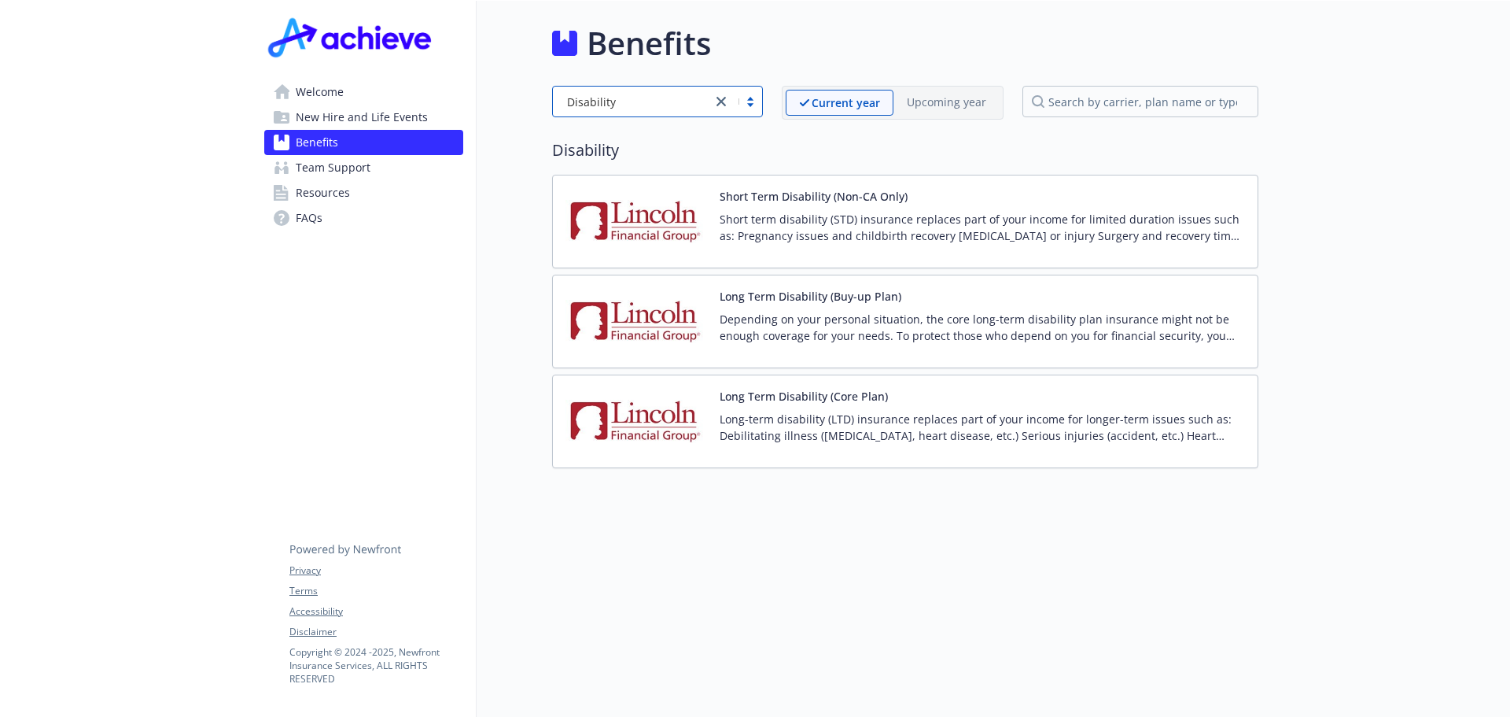
click at [1009, 223] on p "Short term disability (STD) insurance replaces part of your income for limited …" at bounding box center [982, 227] width 525 height 33
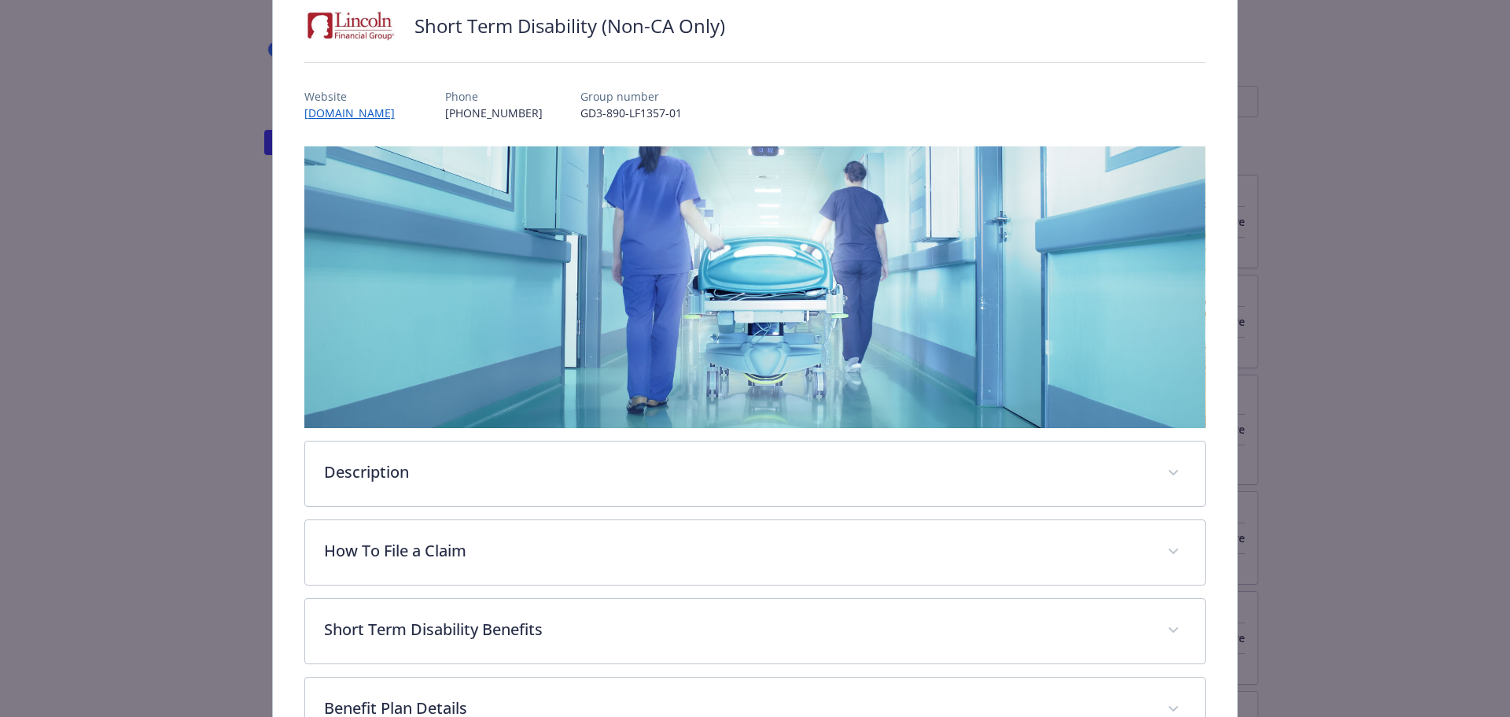
scroll to position [362, 0]
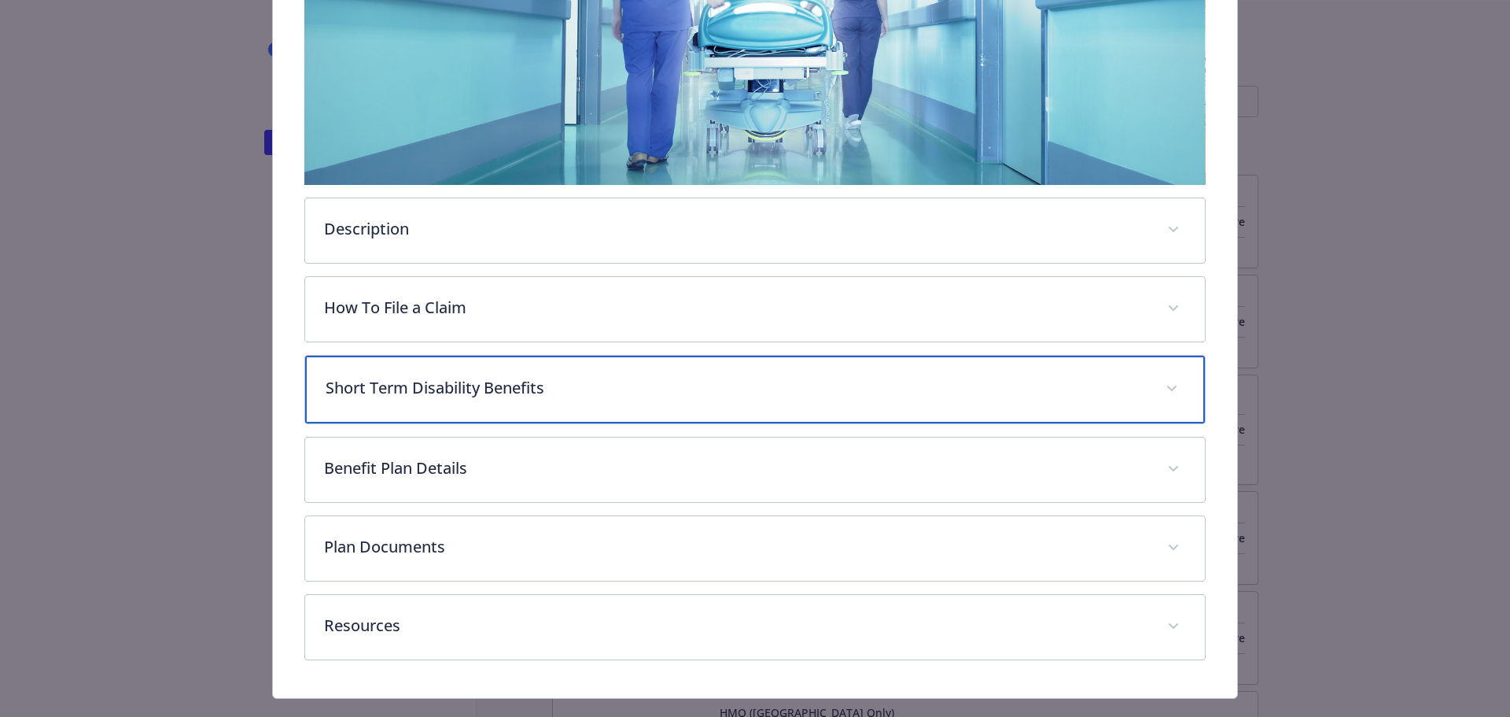
click at [735, 385] on p "Short Term Disability Benefits" at bounding box center [737, 388] width 822 height 24
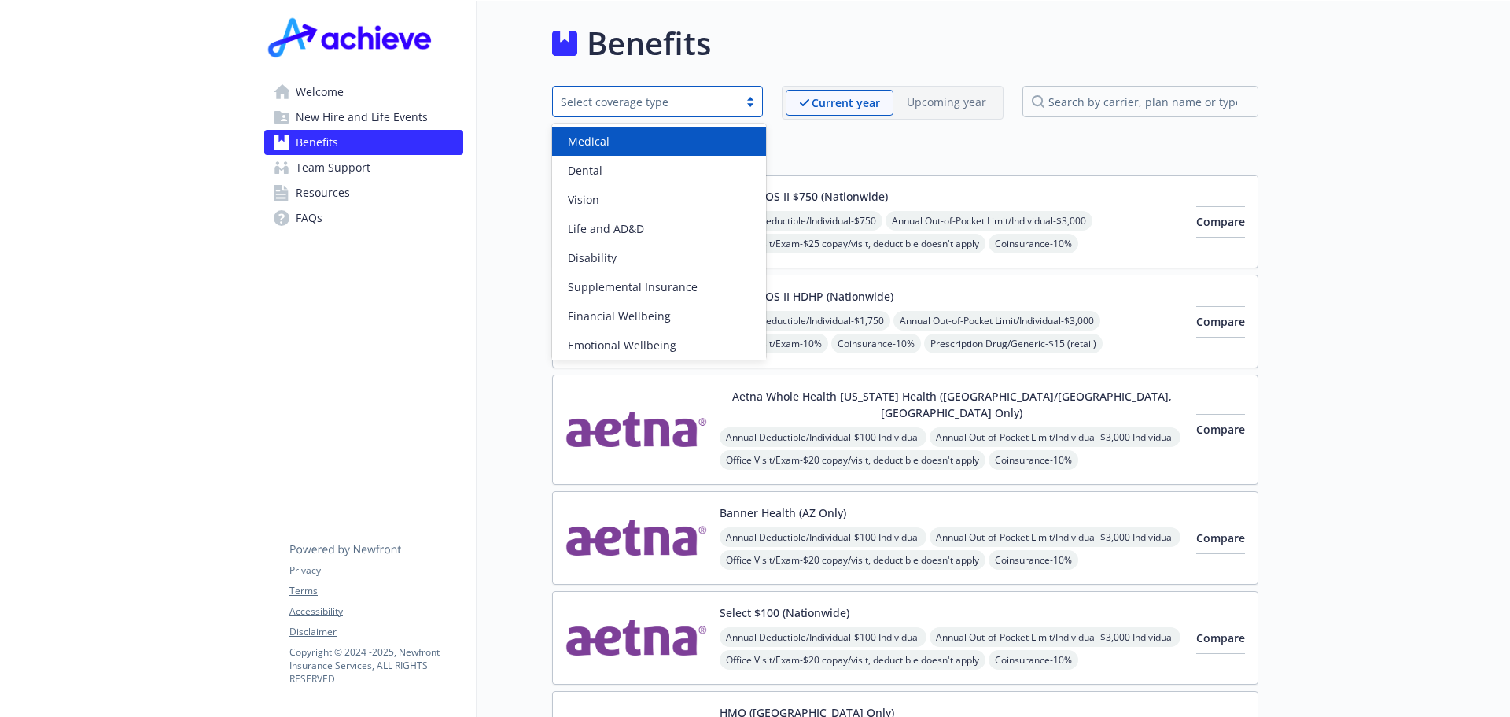
click at [757, 103] on div at bounding box center [751, 101] width 24 height 13
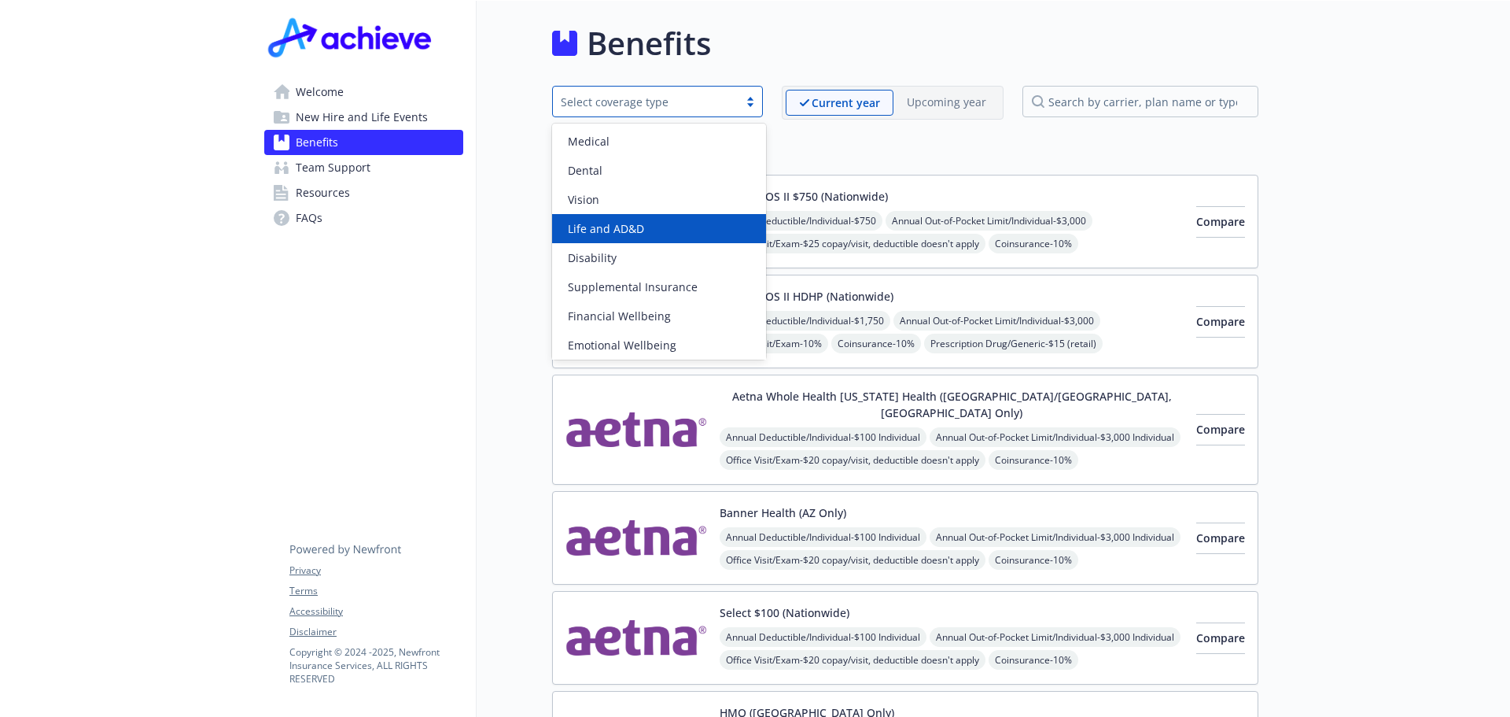
click at [696, 235] on div "Life and AD&D" at bounding box center [659, 228] width 195 height 17
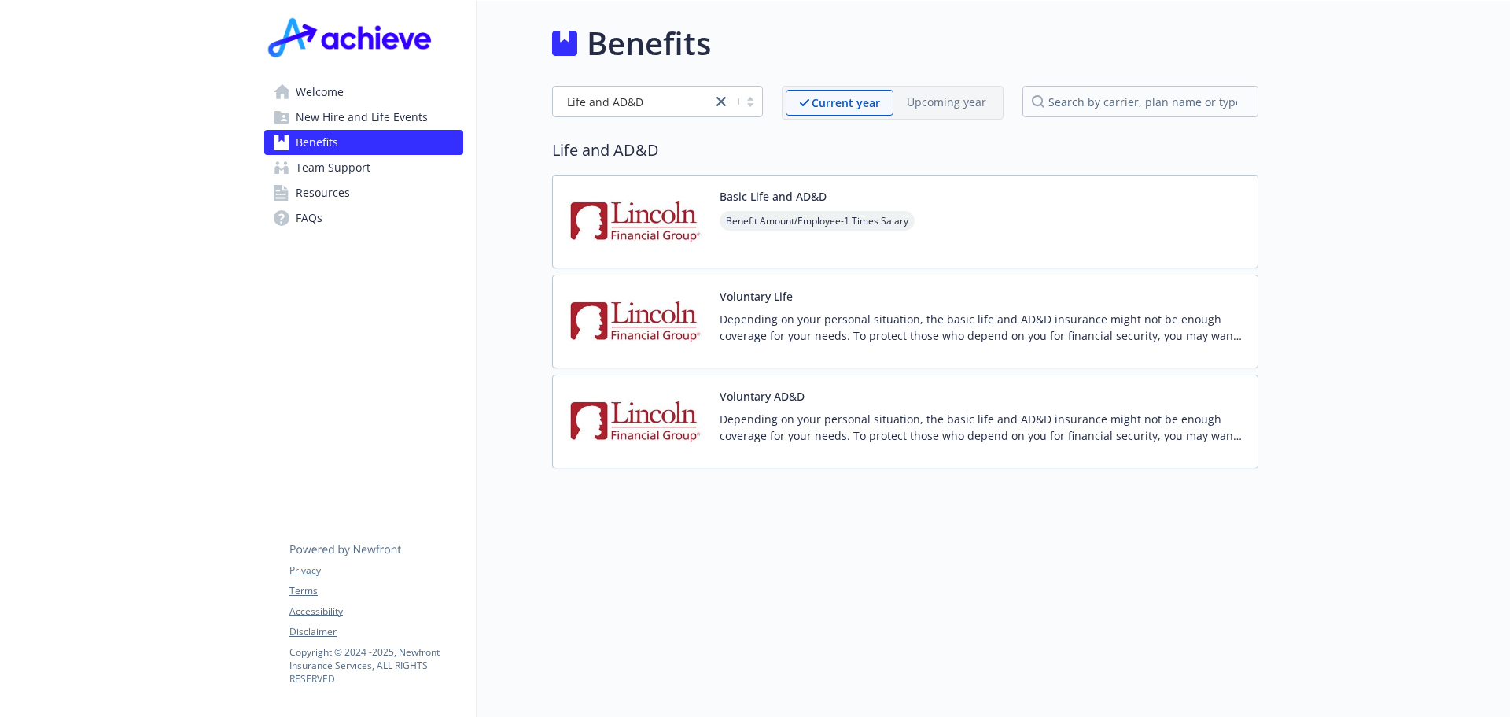
click at [936, 452] on div "Depending on your personal situation, the basic life and AD&D insurance might n…" at bounding box center [982, 433] width 525 height 44
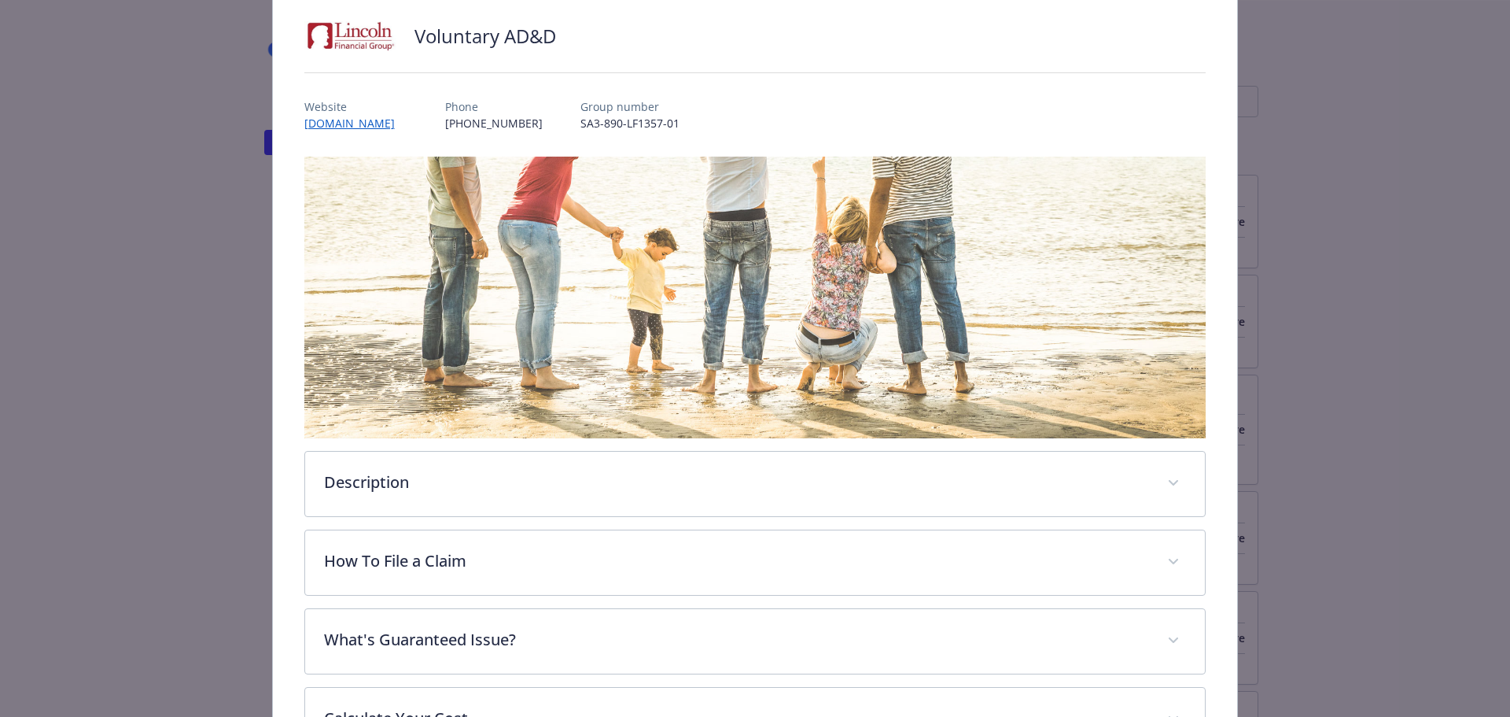
scroll to position [205, 0]
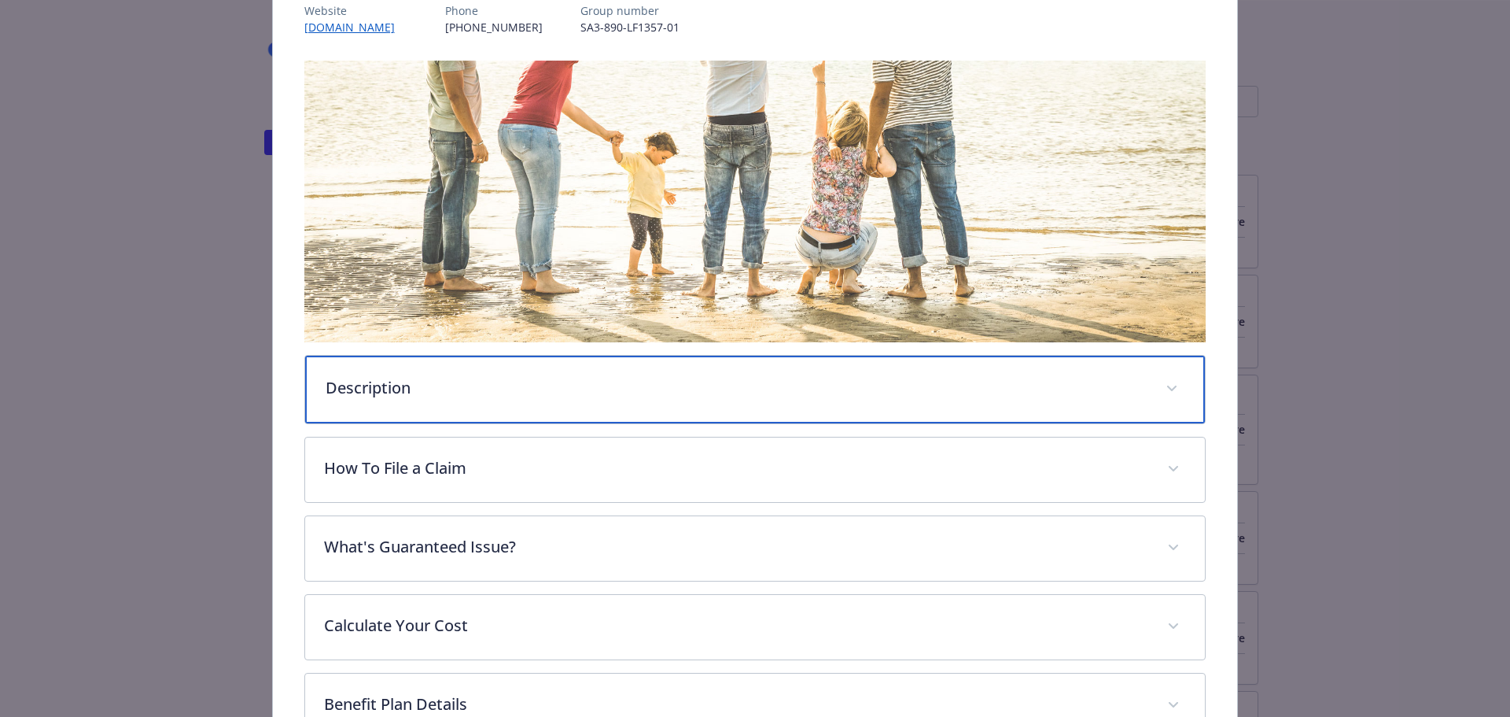
click at [514, 385] on p "Description" at bounding box center [737, 388] width 822 height 24
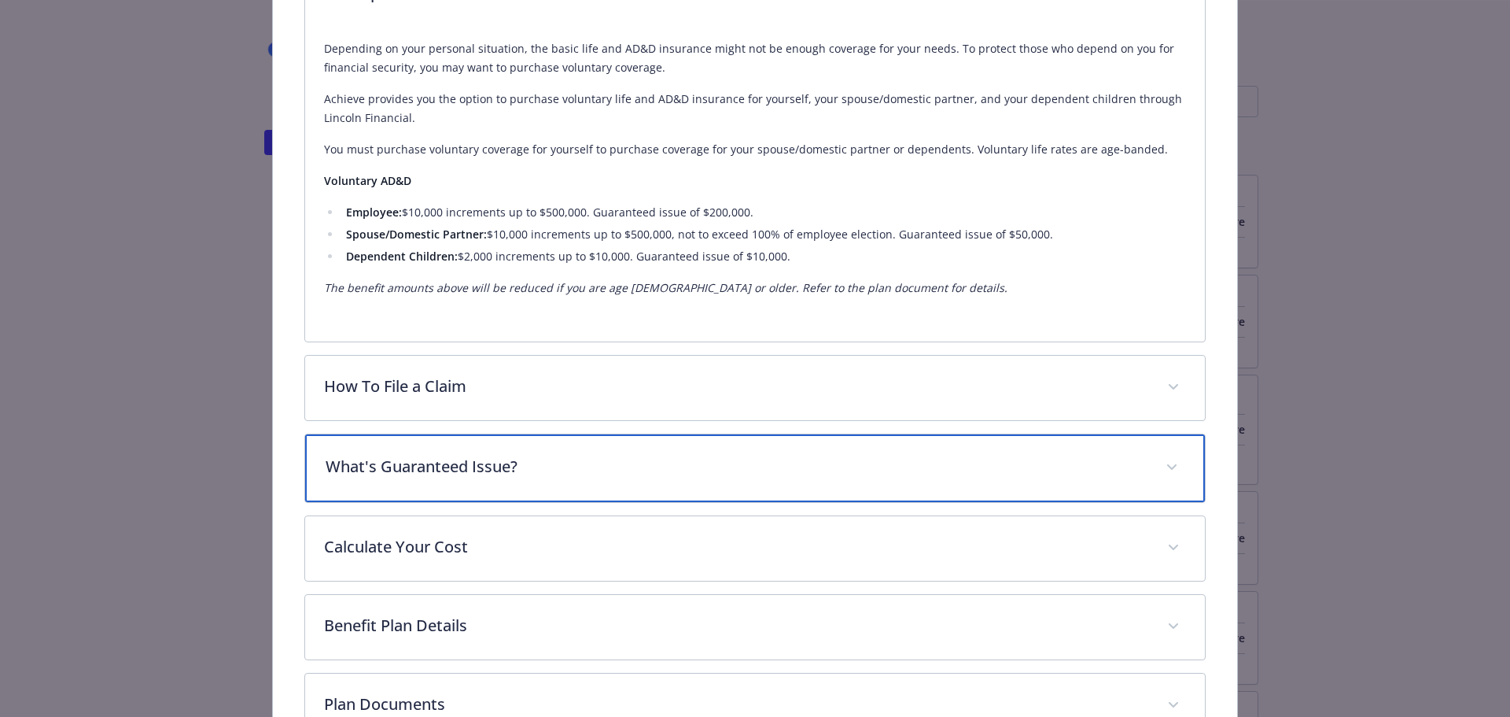
scroll to position [596, 0]
click at [599, 471] on p "What's Guaranteed Issue?" at bounding box center [737, 468] width 822 height 24
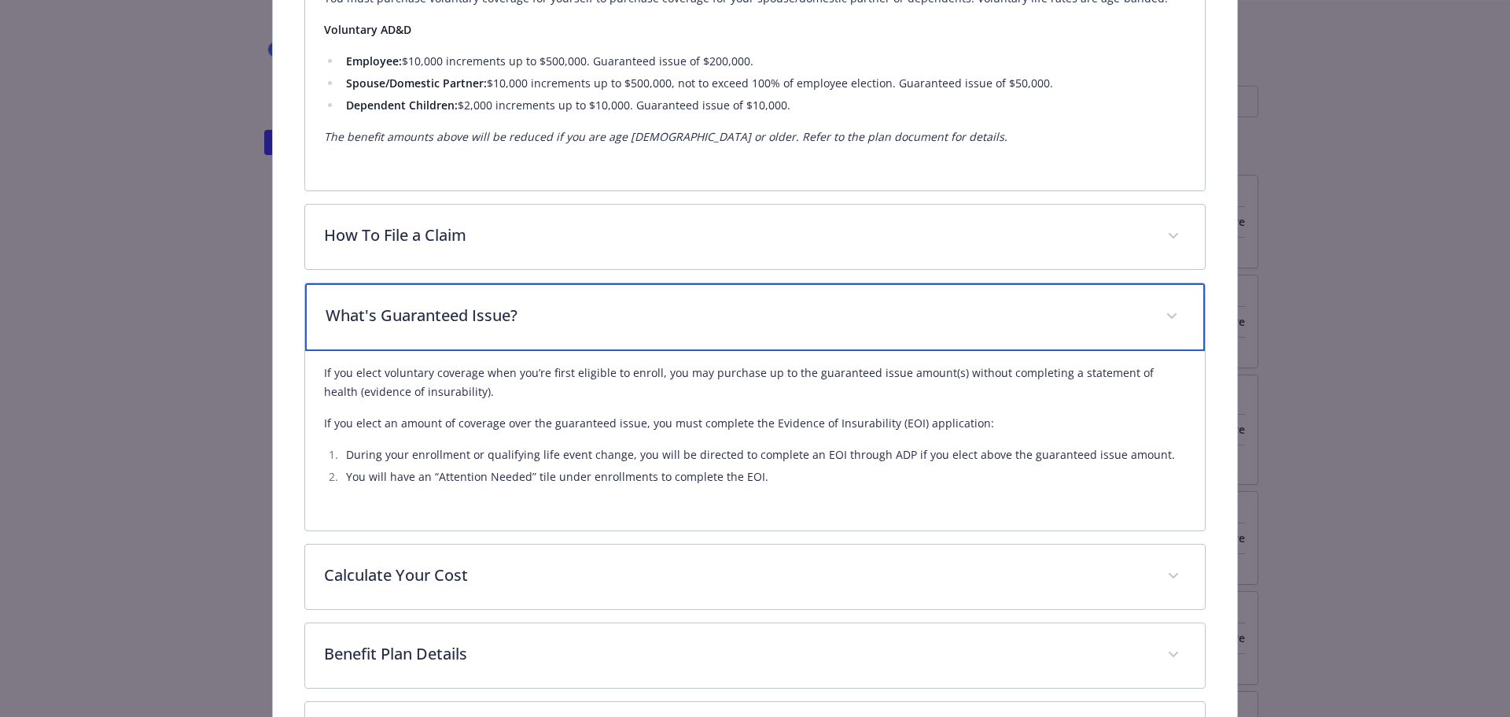
scroll to position [832, 0]
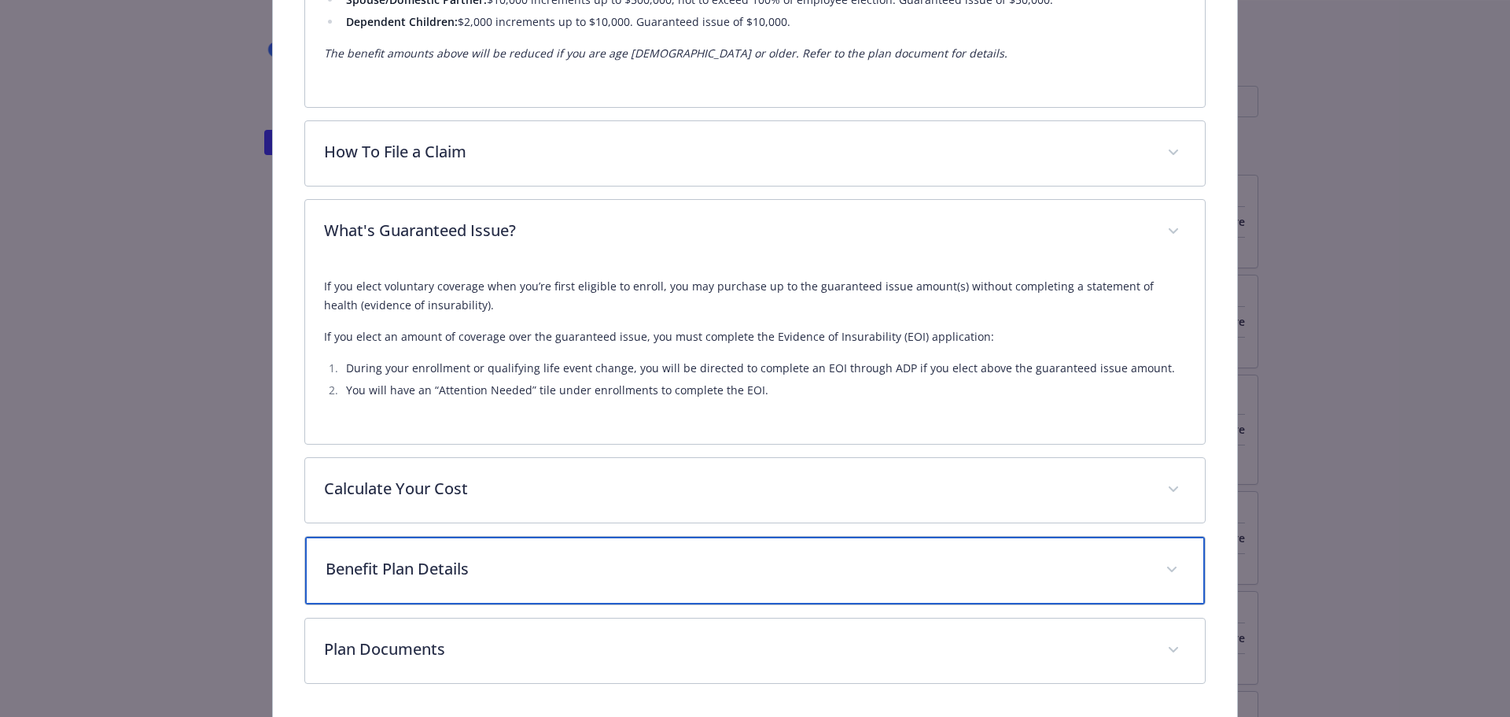
click at [621, 558] on p "Benefit Plan Details" at bounding box center [737, 569] width 822 height 24
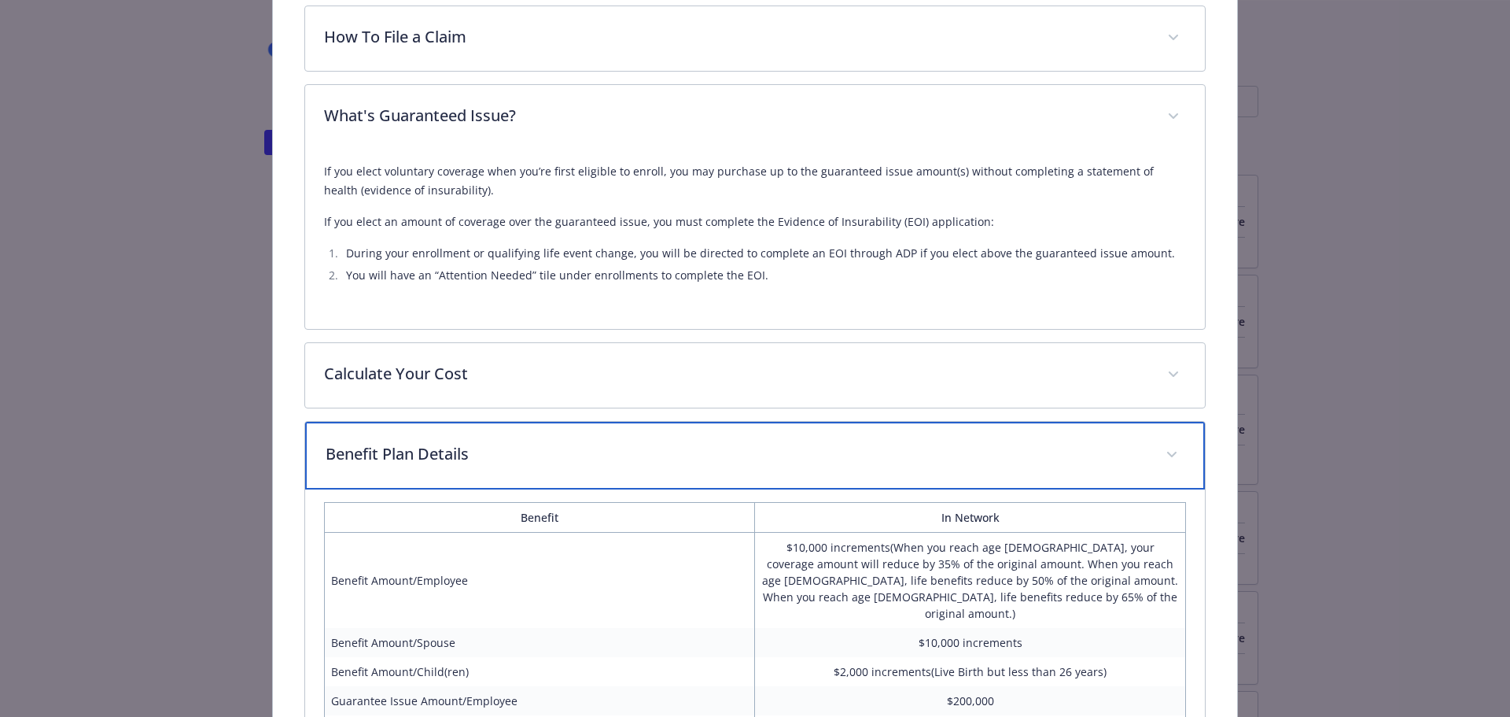
scroll to position [989, 0]
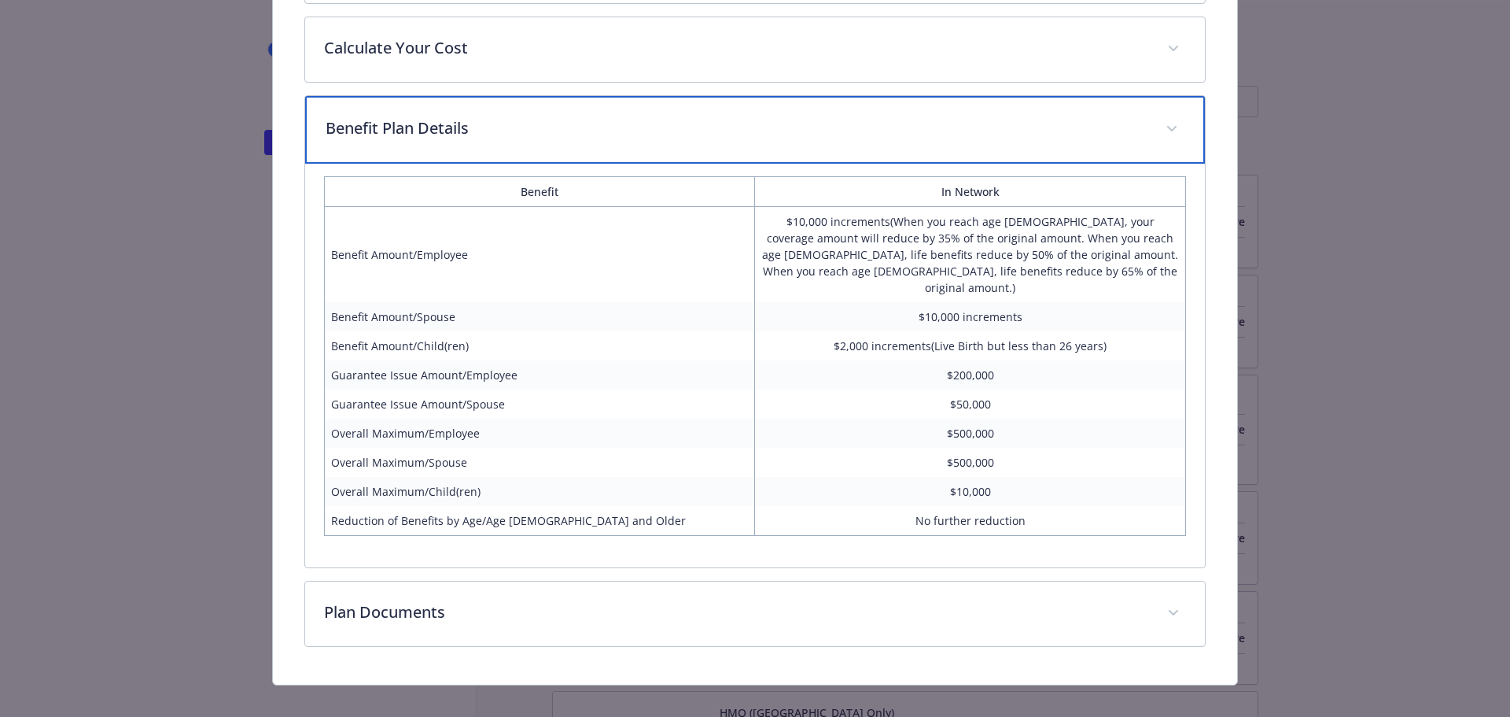
click at [823, 122] on p "Benefit Plan Details" at bounding box center [737, 128] width 822 height 24
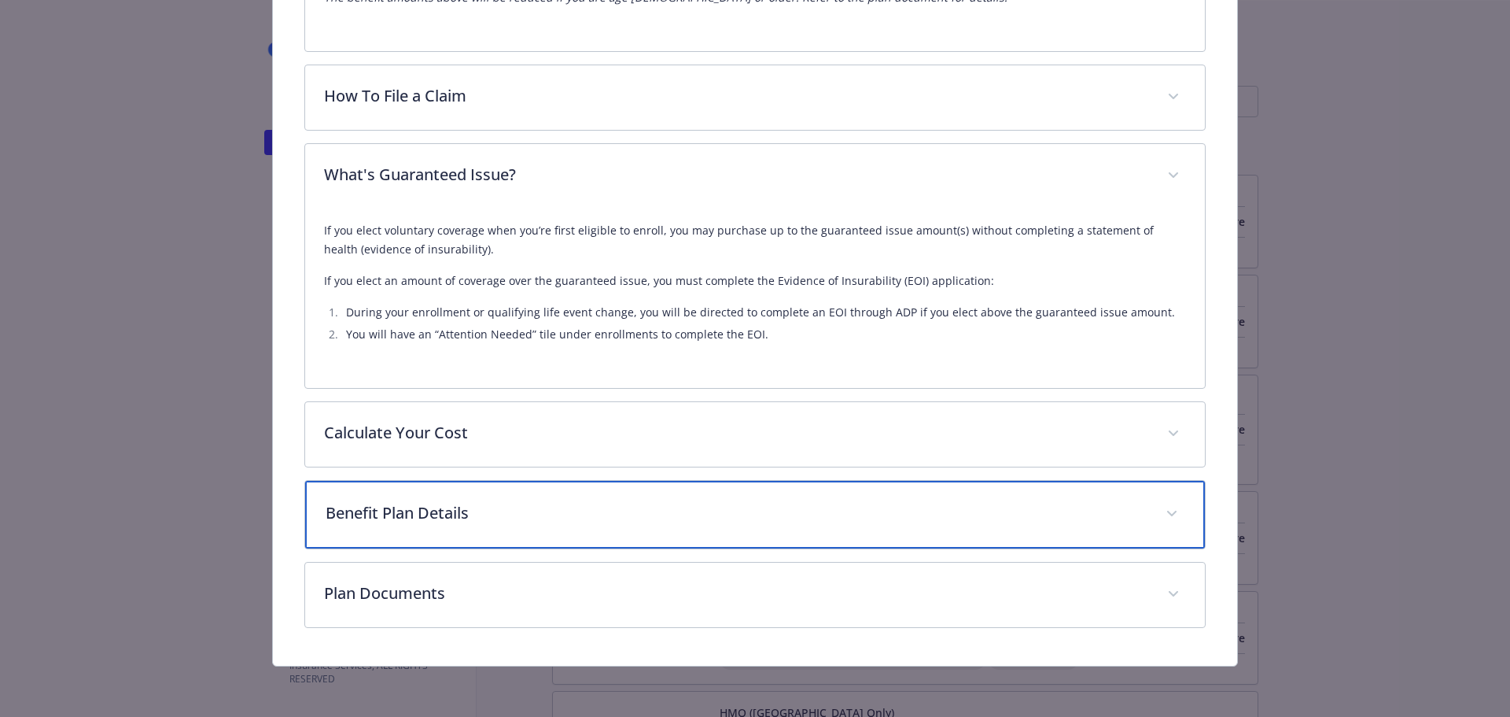
scroll to position [886, 0]
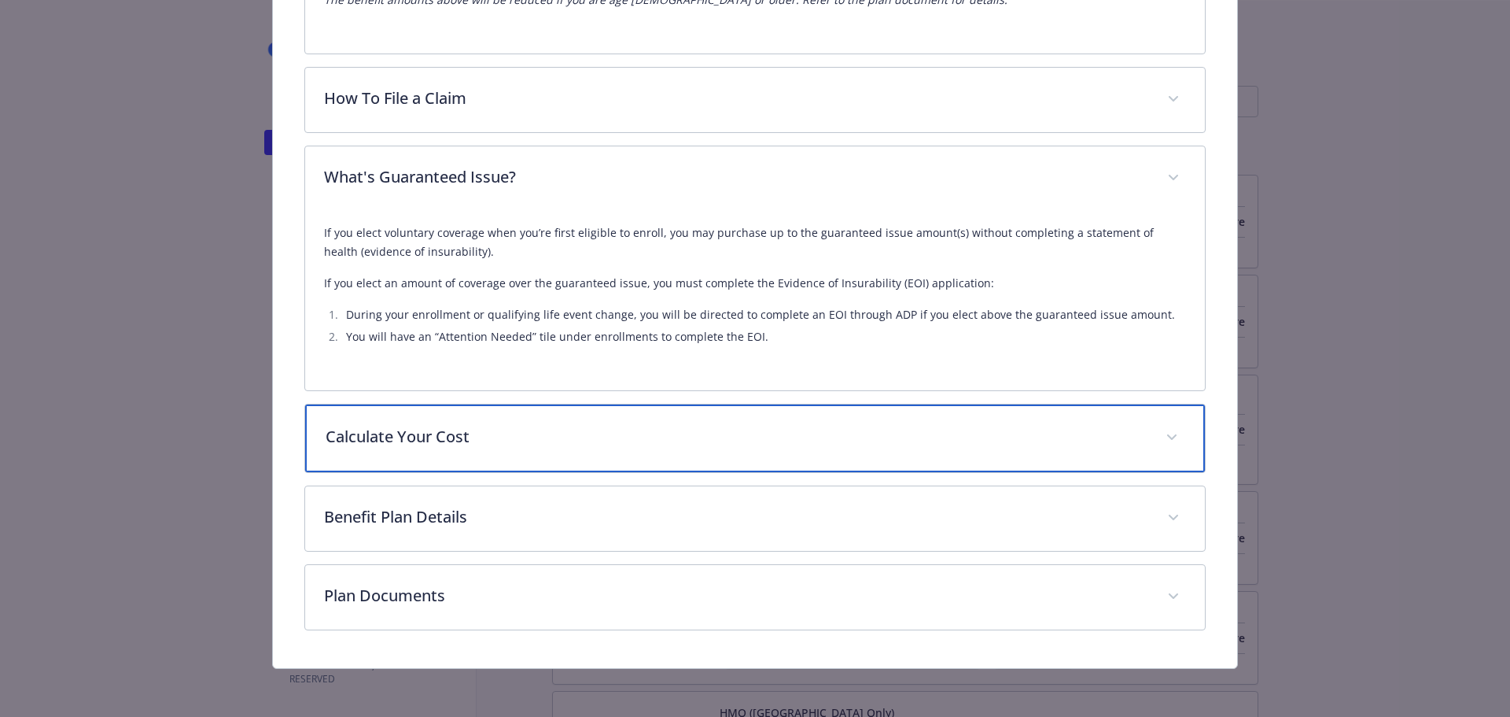
click at [664, 428] on p "Calculate Your Cost" at bounding box center [737, 437] width 822 height 24
